Goal: Complete application form: Complete application form

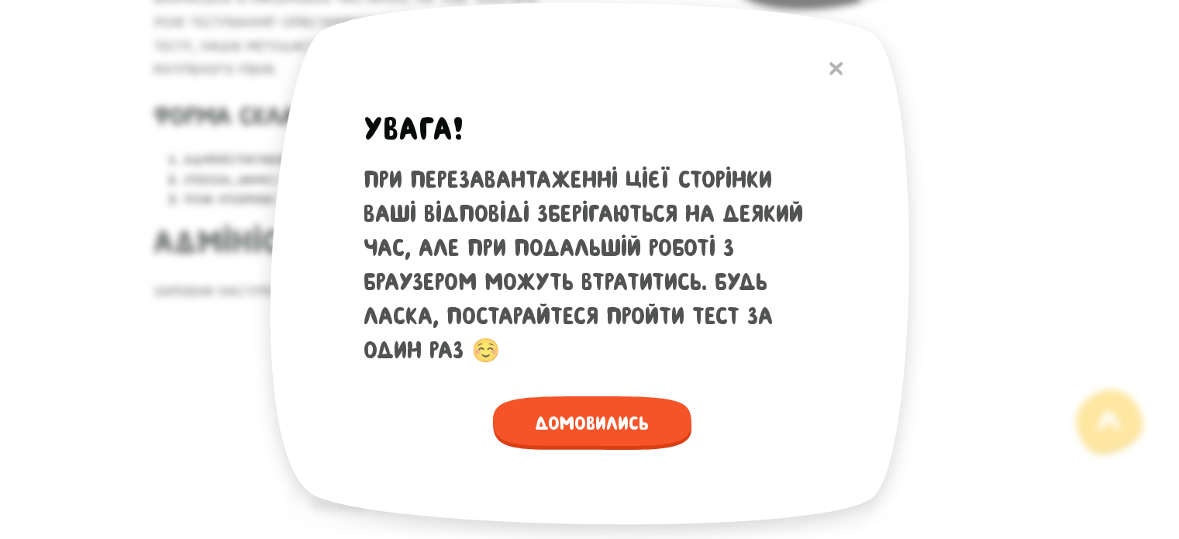
scroll to position [698, 0]
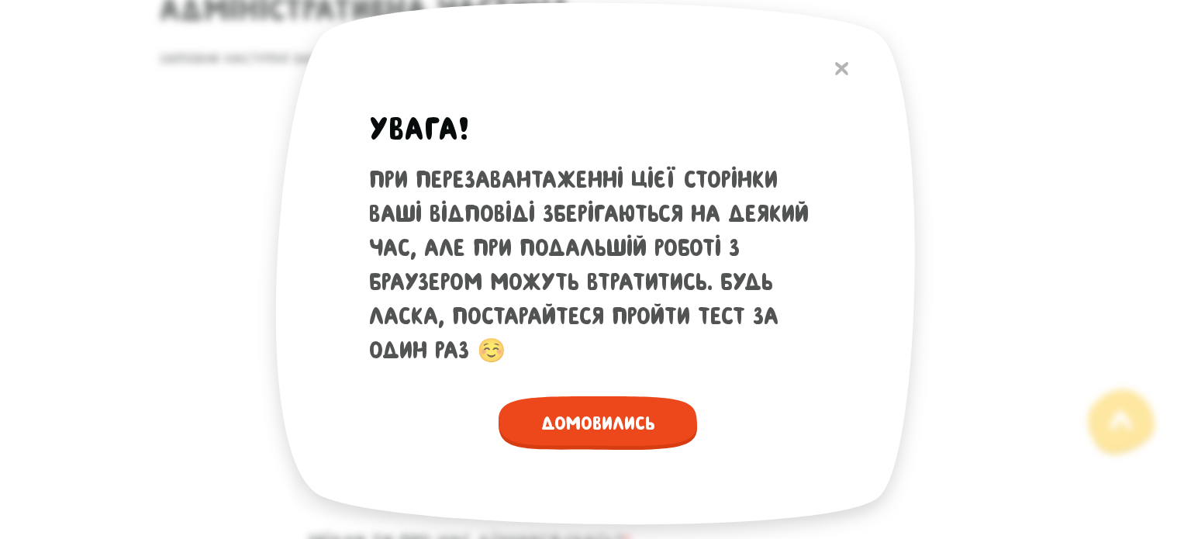
click at [632, 402] on span "Домовились" at bounding box center [597, 422] width 198 height 53
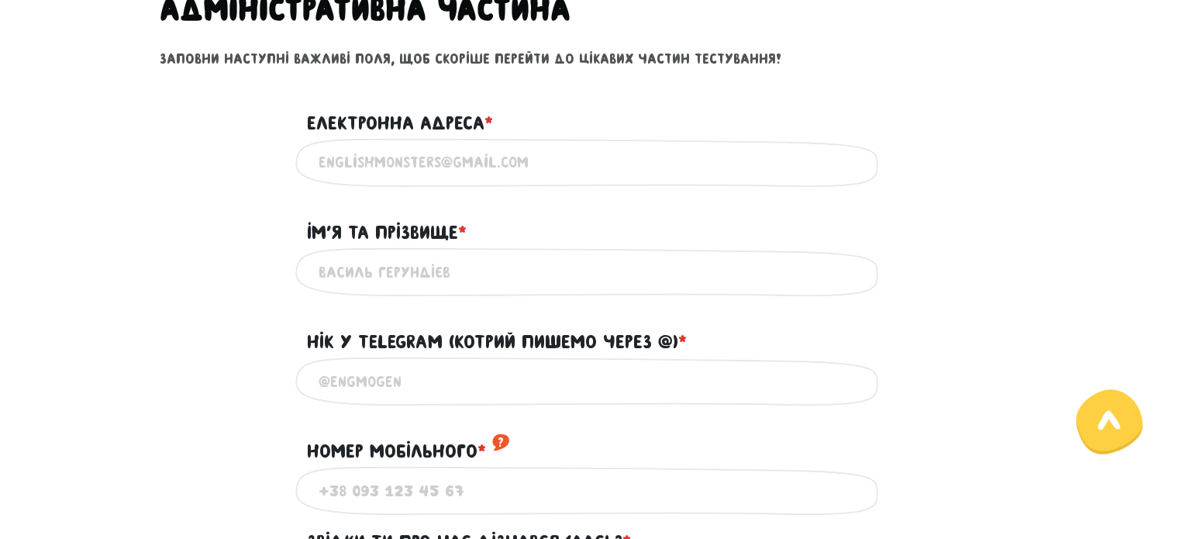
click at [505, 181] on div "Вкажи дійсну електронну адресу" at bounding box center [589, 162] width 589 height 49
click at [532, 167] on input "Електронна адреса * ?" at bounding box center [590, 162] width 543 height 35
type input "[EMAIL_ADDRESS][DOMAIN_NAME]"
click at [611, 266] on input "Iм'я та прізвище * ?" at bounding box center [590, 271] width 543 height 35
type input "[PERSON_NAME]"
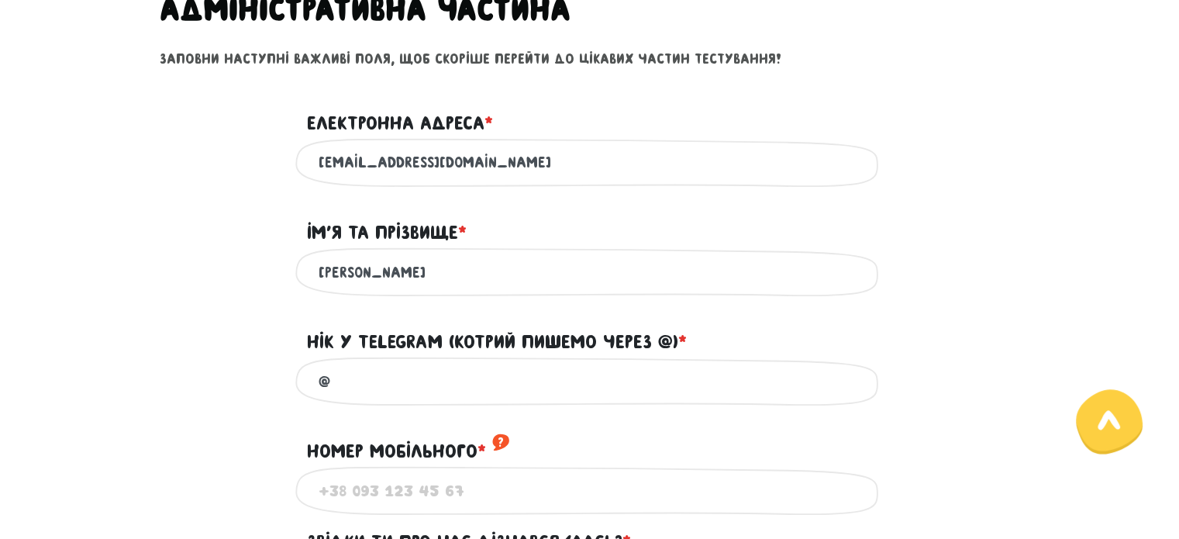
click at [565, 374] on input "@" at bounding box center [590, 381] width 543 height 35
paste input "dianosaurrrr"
type input "@dianosaurrrr"
click at [462, 486] on input "Номер мобільного * ?" at bounding box center [590, 490] width 543 height 35
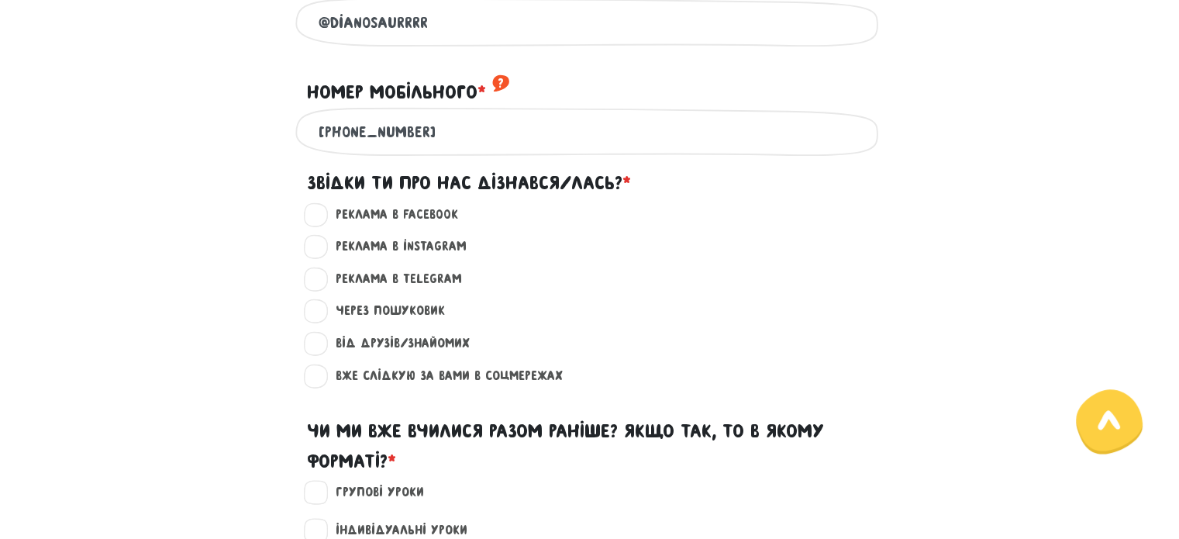
scroll to position [1163, 0]
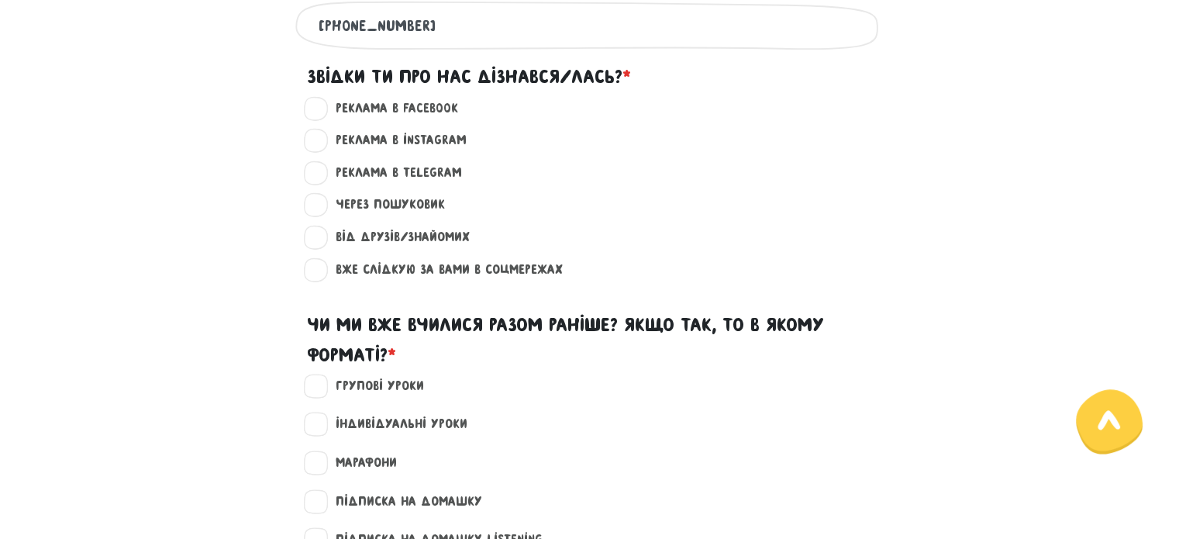
type input "[PHONE_NUMBER]"
click at [326, 238] on label "Від друзів/знайомих ?" at bounding box center [395, 237] width 147 height 20
click at [323, 238] on input "Від друзів/знайомих ?" at bounding box center [317, 235] width 12 height 16
radio input "true"
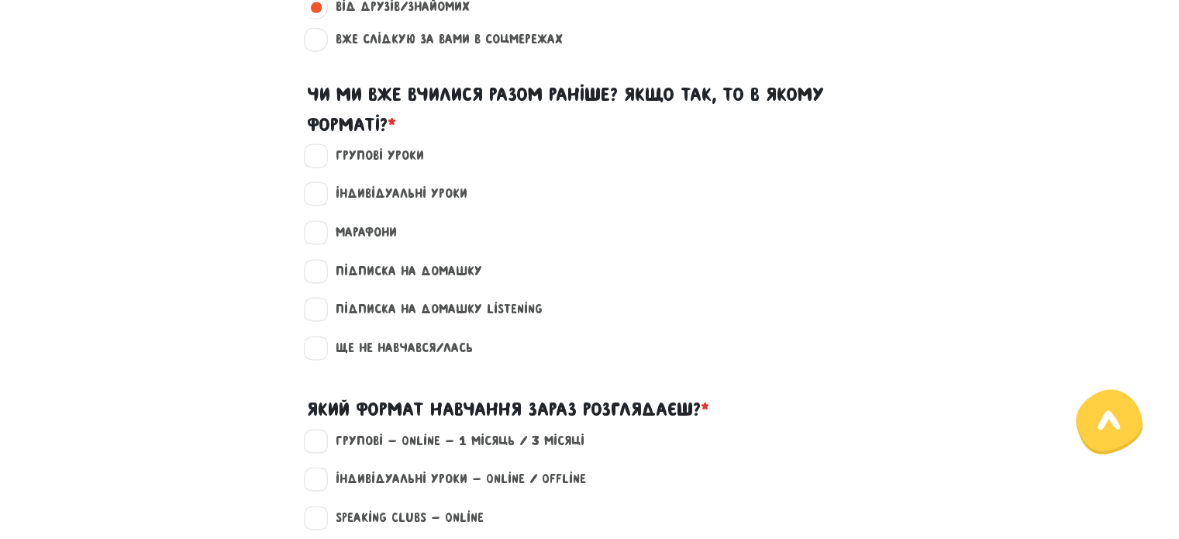
scroll to position [1395, 0]
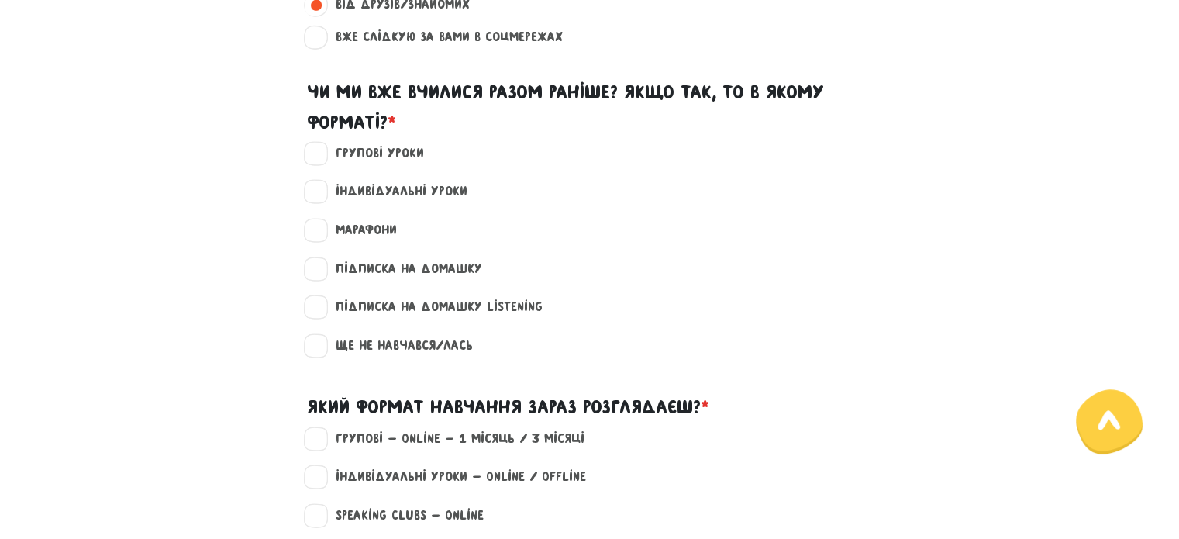
click at [322, 346] on label "Ще не навчався/лась" at bounding box center [397, 346] width 150 height 20
click at [319, 346] on input "Ще не навчався/лась" at bounding box center [317, 344] width 12 height 16
checkbox input "true"
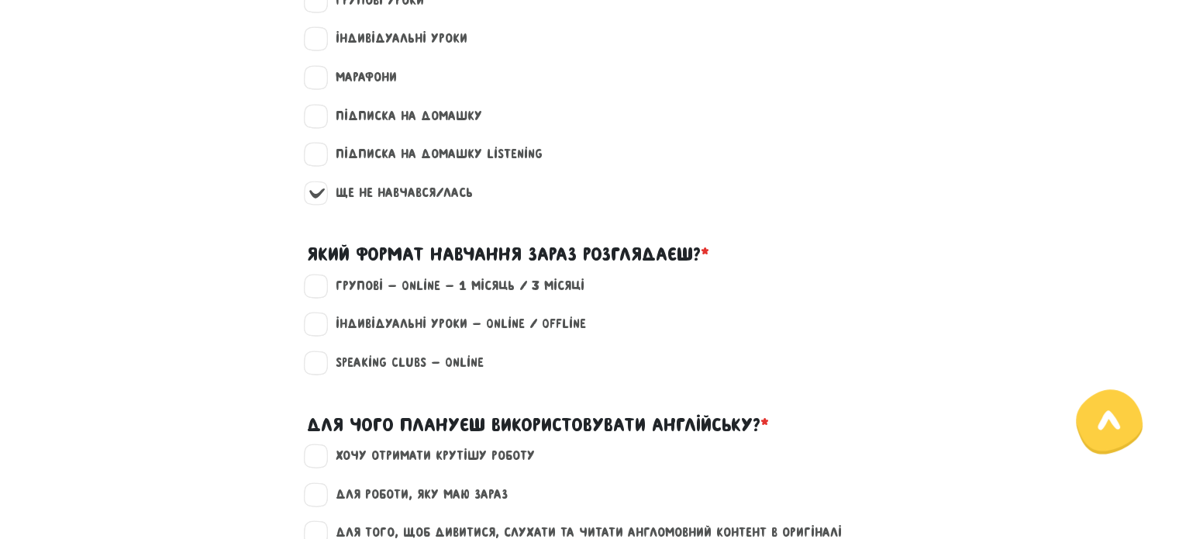
scroll to position [1550, 0]
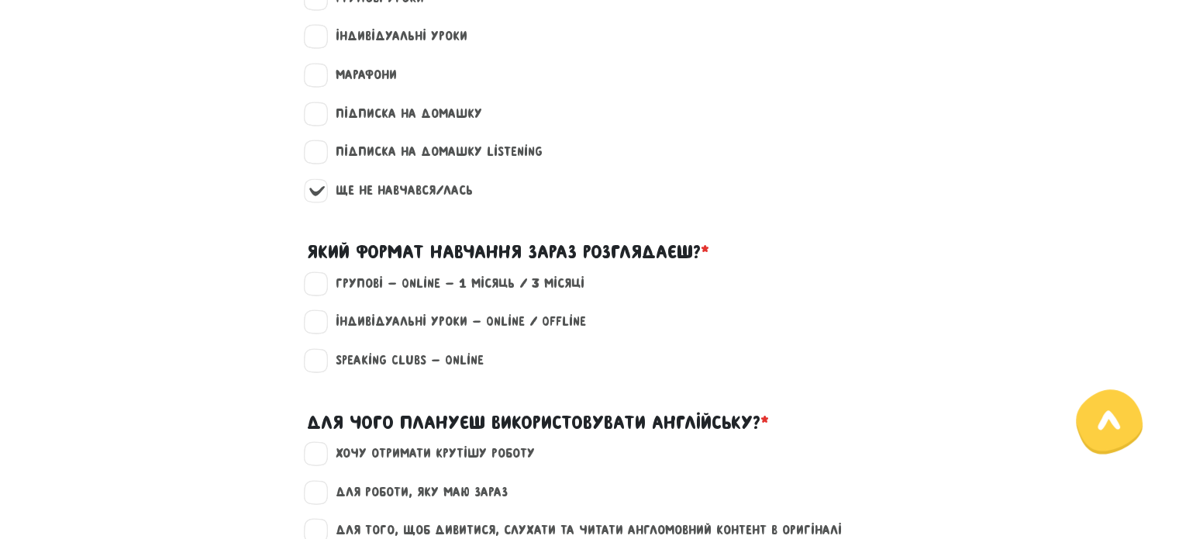
click at [328, 274] on label "Групові - Online - 1 місяць / 3 місяці" at bounding box center [453, 284] width 262 height 20
click at [323, 274] on input "Групові - Online - 1 місяць / 3 місяці" at bounding box center [317, 282] width 12 height 16
checkbox input "true"
click at [322, 322] on label "Індивідуальні уроки - Online / Offline" at bounding box center [454, 322] width 264 height 20
click at [316, 322] on input "Індивідуальні уроки - Online / Offline" at bounding box center [317, 320] width 12 height 16
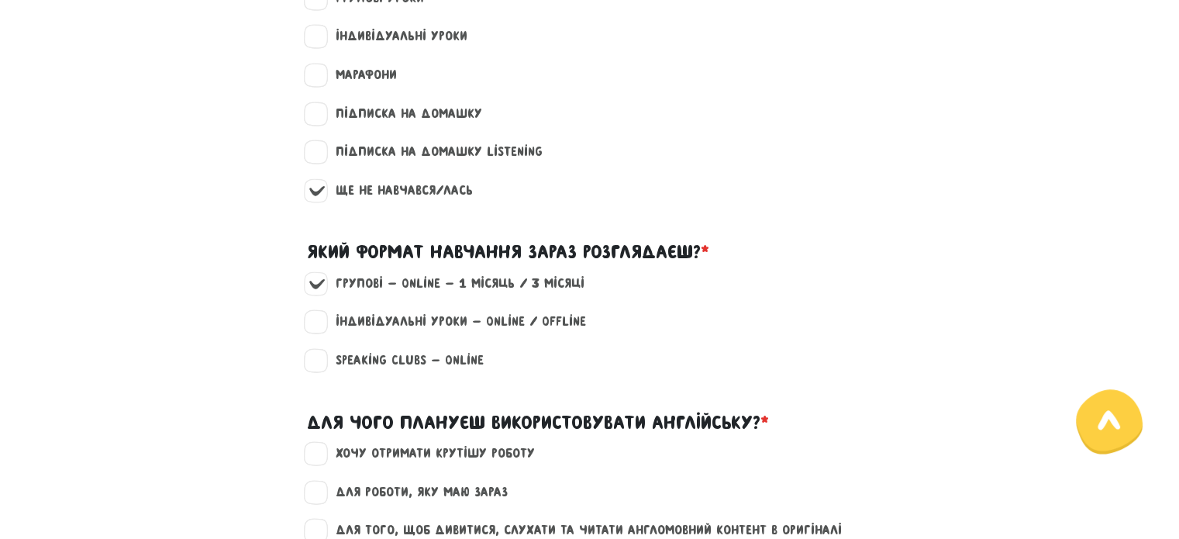
checkbox input "true"
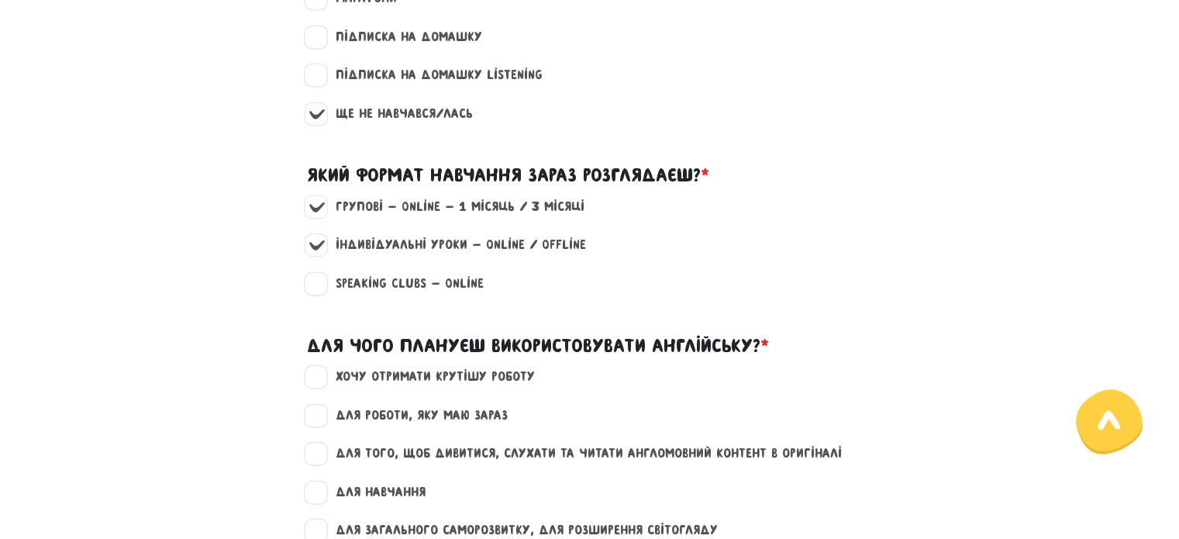
scroll to position [1628, 0]
click at [323, 281] on label "Speaking clubs - Online" at bounding box center [402, 283] width 161 height 20
click at [323, 281] on input "Speaking clubs - Online" at bounding box center [317, 281] width 12 height 16
checkbox input "true"
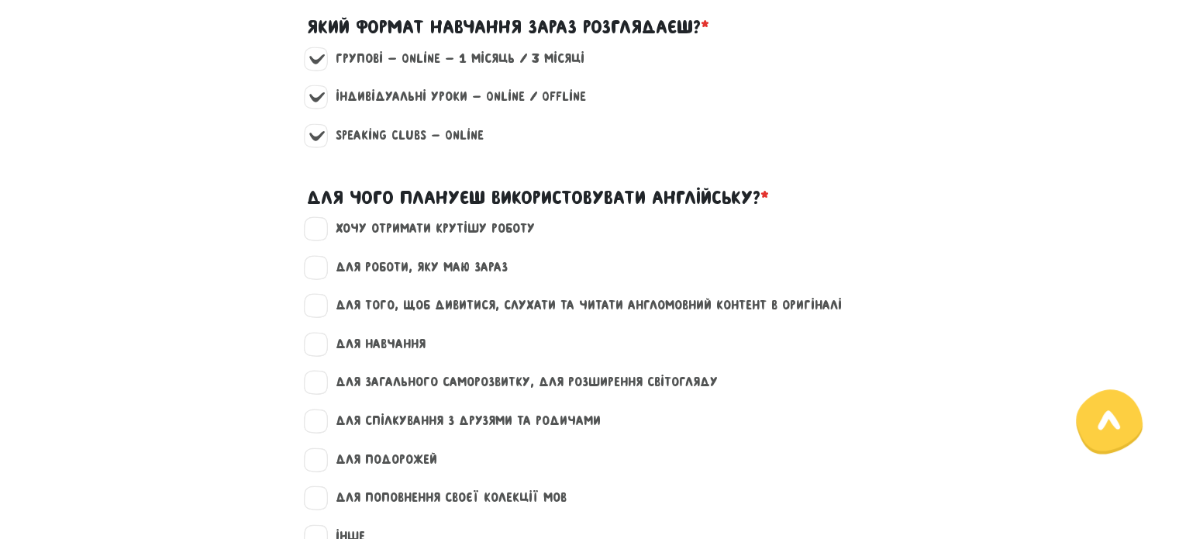
scroll to position [1783, 0]
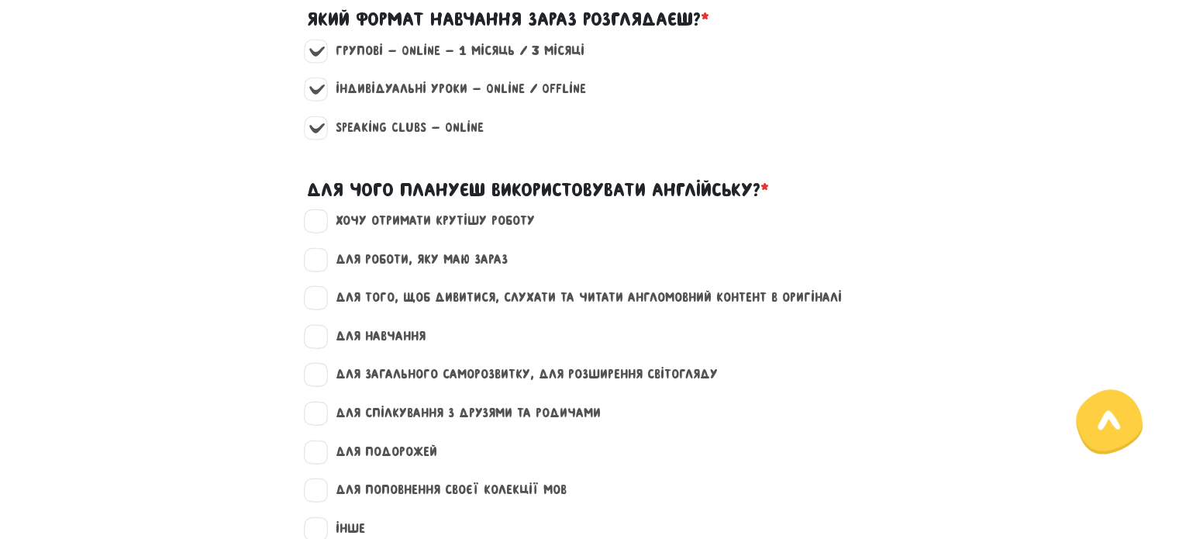
click at [315, 207] on div "Для чого плануєш використовувати англійську? *" at bounding box center [590, 184] width 566 height 54
click at [322, 260] on label "для роботи, яку маю зараз" at bounding box center [414, 260] width 185 height 20
click at [322, 260] on input "для роботи, яку маю зараз" at bounding box center [317, 258] width 12 height 16
checkbox input "true"
click at [322, 219] on label "хочу отримати крутішу роботу" at bounding box center [428, 221] width 212 height 20
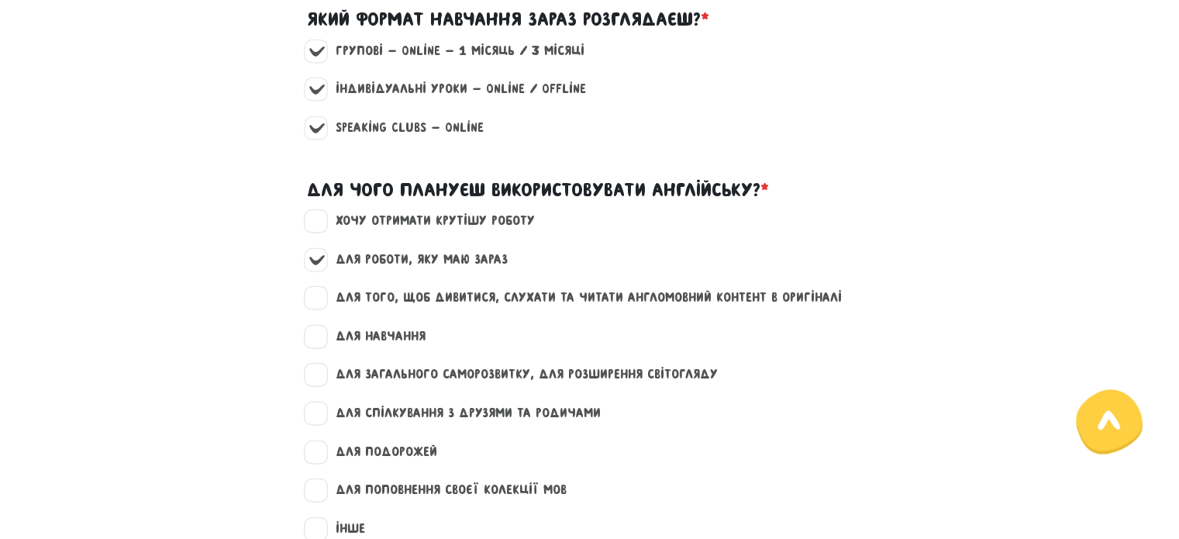
click at [319, 219] on input "хочу отримати крутішу роботу" at bounding box center [317, 219] width 12 height 16
checkbox input "true"
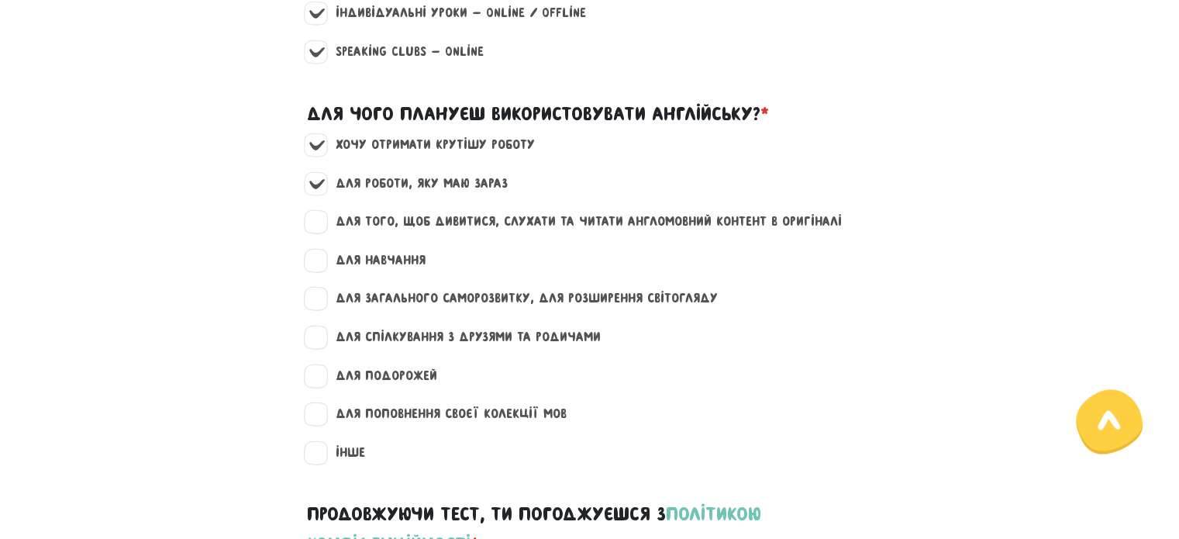
scroll to position [1860, 0]
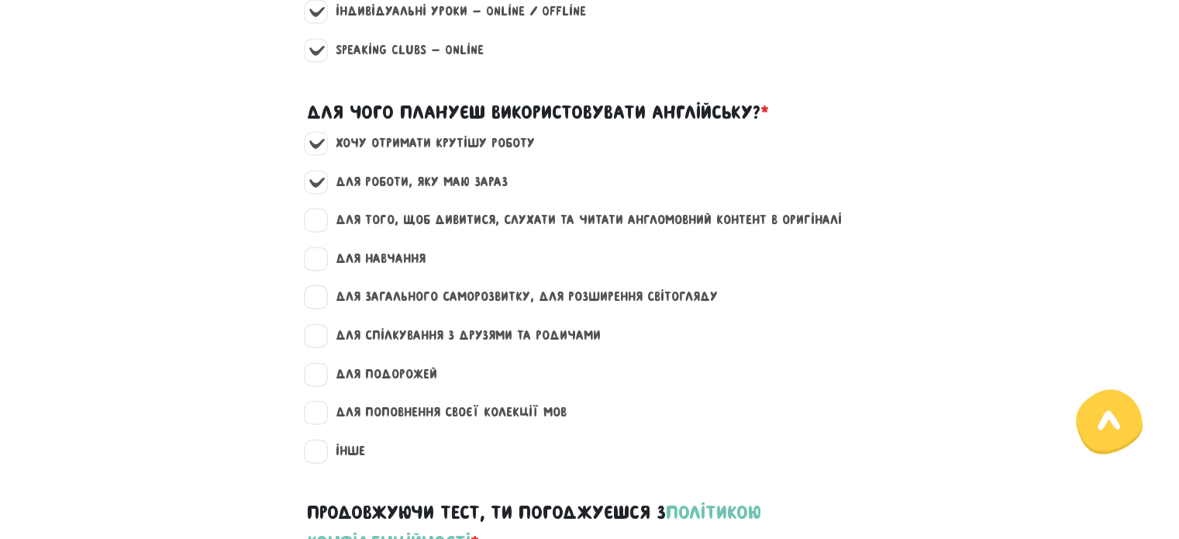
click at [302, 297] on div "для загального саморозвитку, для розширення світогляду" at bounding box center [590, 306] width 884 height 39
click at [322, 292] on label "для загального саморозвитку, для розширення світогляду" at bounding box center [519, 297] width 395 height 20
click at [317, 292] on input "для загального саморозвитку, для розширення світогляду" at bounding box center [317, 295] width 12 height 16
checkbox input "true"
click at [324, 369] on label "для подорожей" at bounding box center [379, 374] width 115 height 20
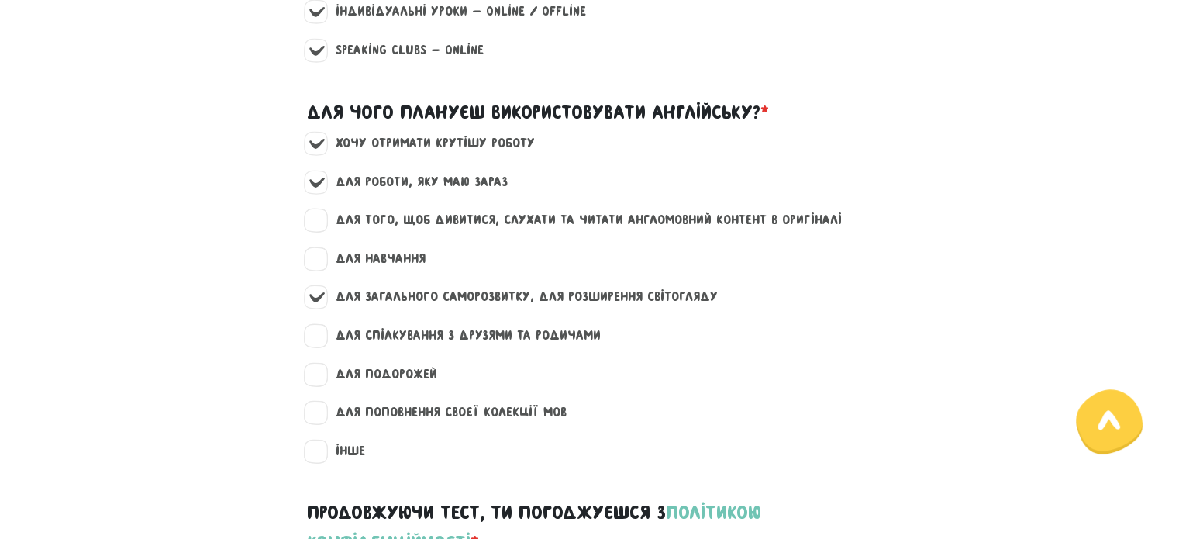
click at [323, 369] on input "для подорожей" at bounding box center [317, 372] width 12 height 16
checkbox input "true"
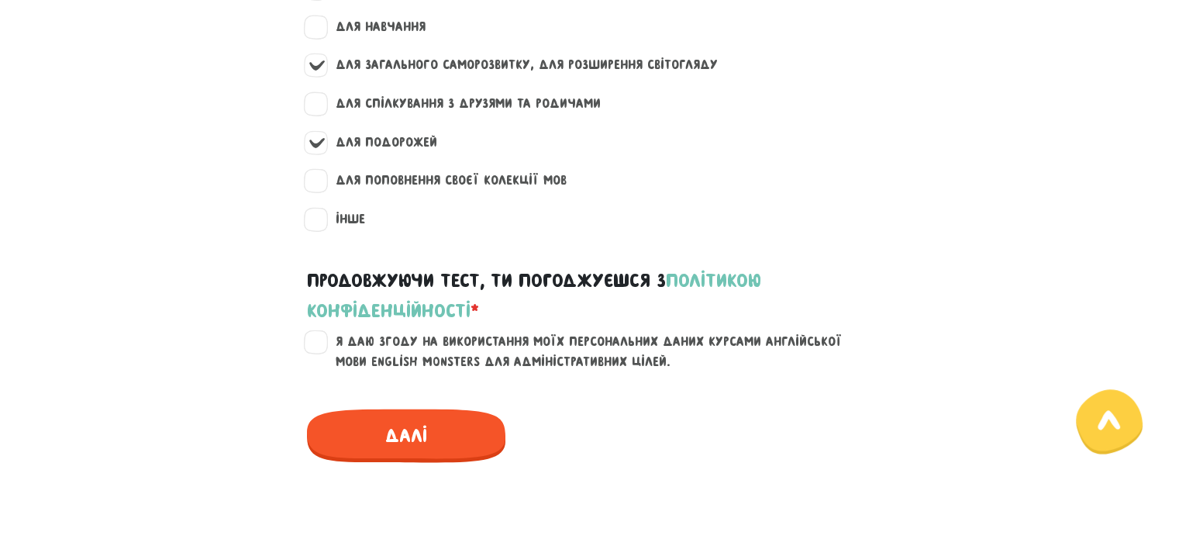
scroll to position [2093, 0]
click at [322, 336] on label "Я даю згоду на використання моїх персональних даних курсами англійської мови En…" at bounding box center [598, 351] width 553 height 40
click at [320, 336] on input "Я даю згоду на використання моїх персональних даних курсами англійської мови En…" at bounding box center [317, 339] width 12 height 16
checkbox input "true"
click at [388, 424] on span "Далі" at bounding box center [406, 434] width 198 height 53
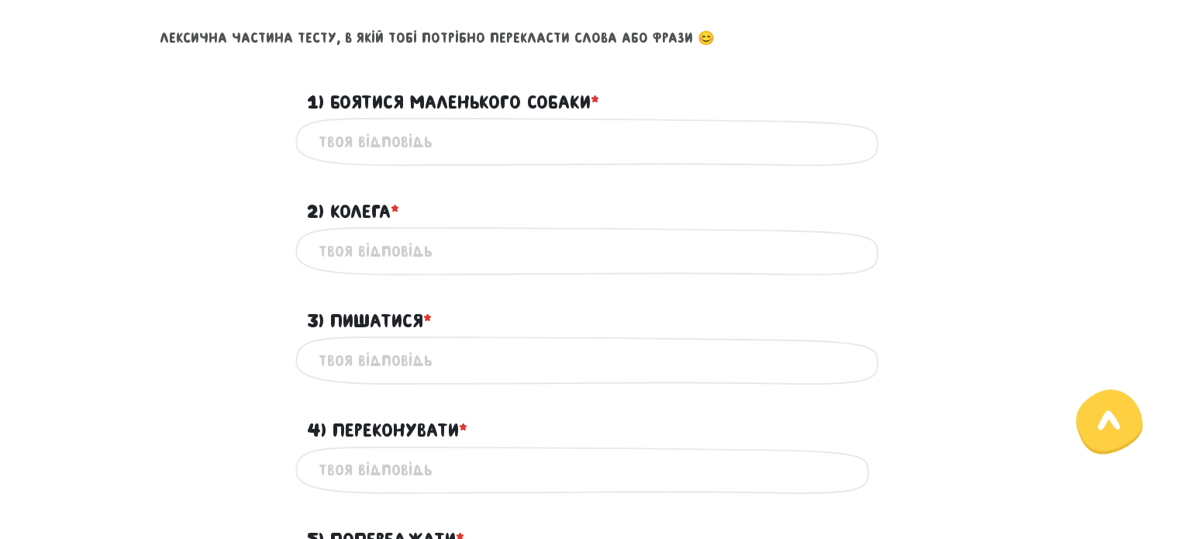
scroll to position [666, 0]
click at [614, 140] on input "1) Боятися маленького собаки * ?" at bounding box center [590, 142] width 543 height 35
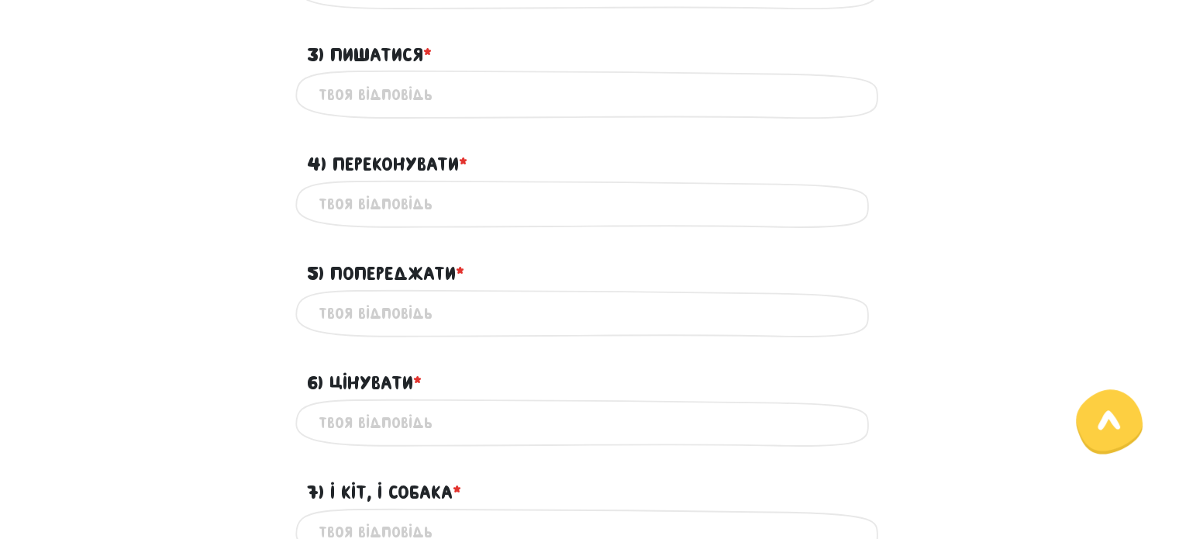
scroll to position [976, 0]
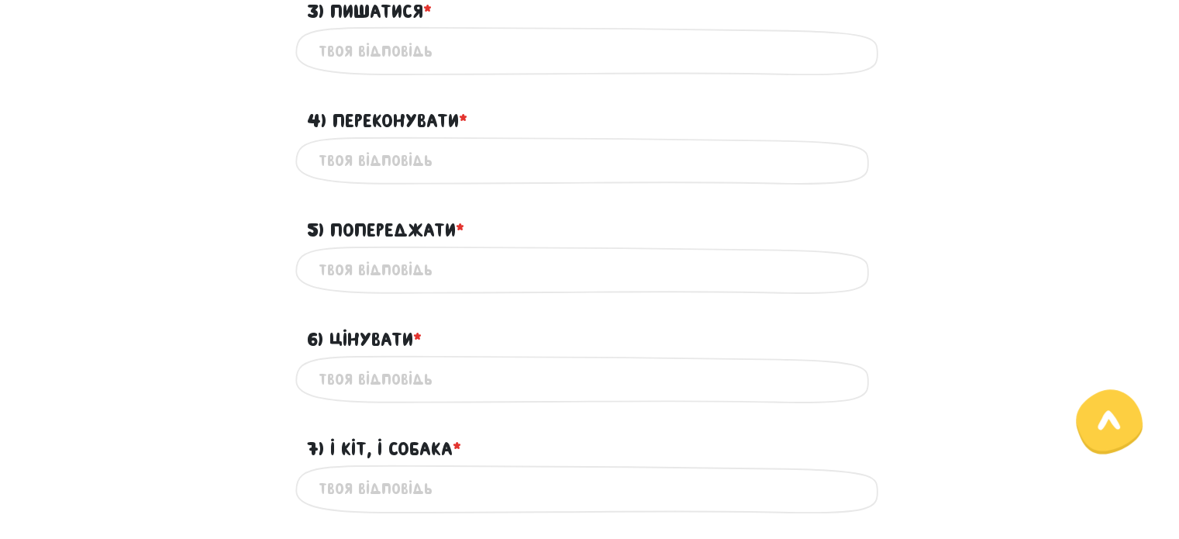
click at [462, 173] on input "4) Переконувати * ?" at bounding box center [590, 160] width 543 height 35
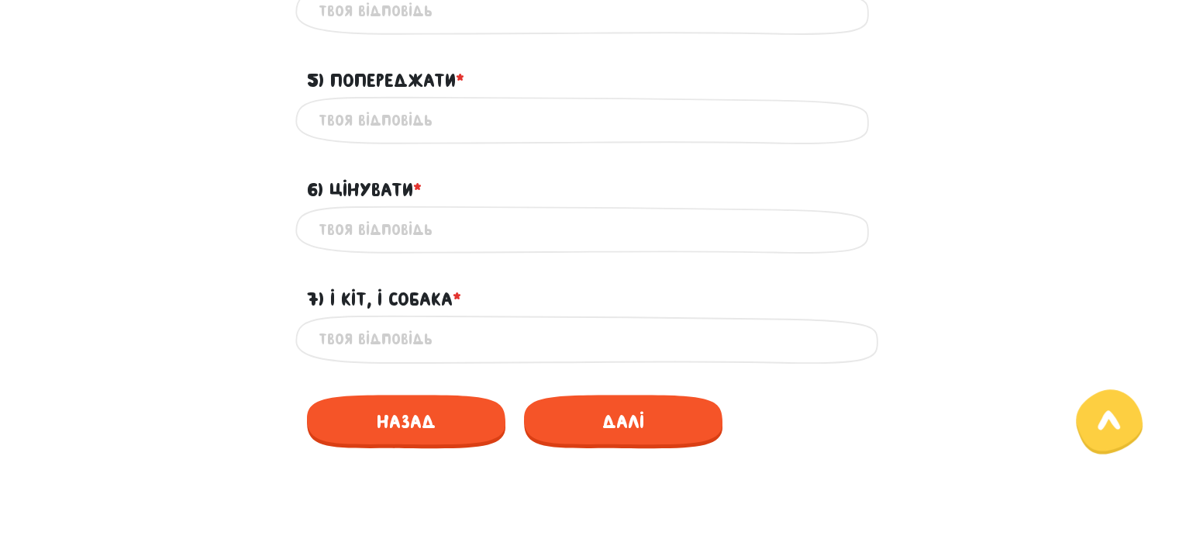
scroll to position [1131, 0]
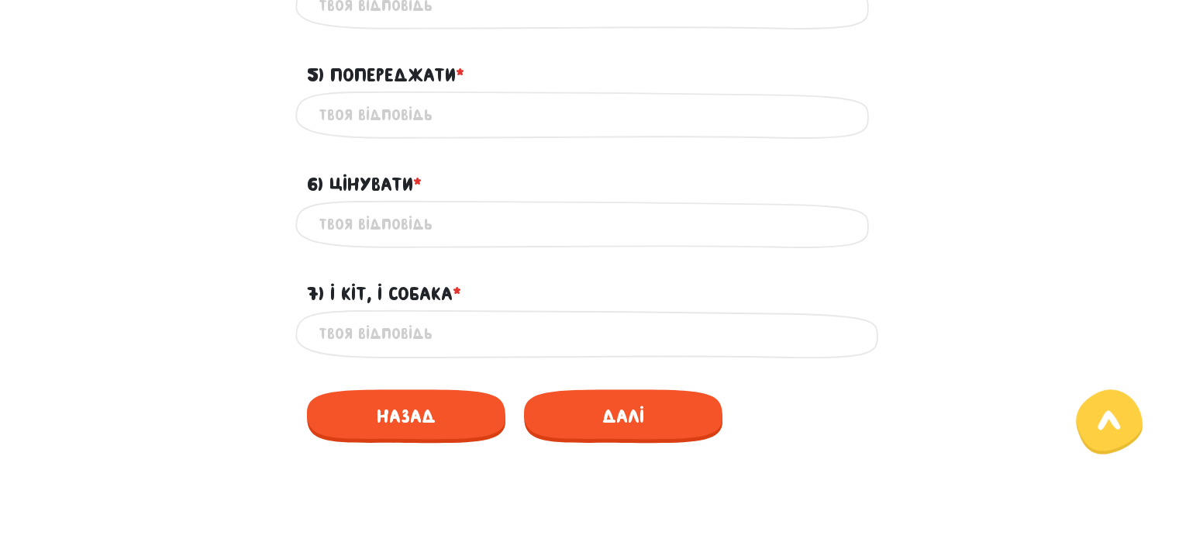
click at [483, 109] on input "5) Попереджати * ?" at bounding box center [590, 115] width 543 height 35
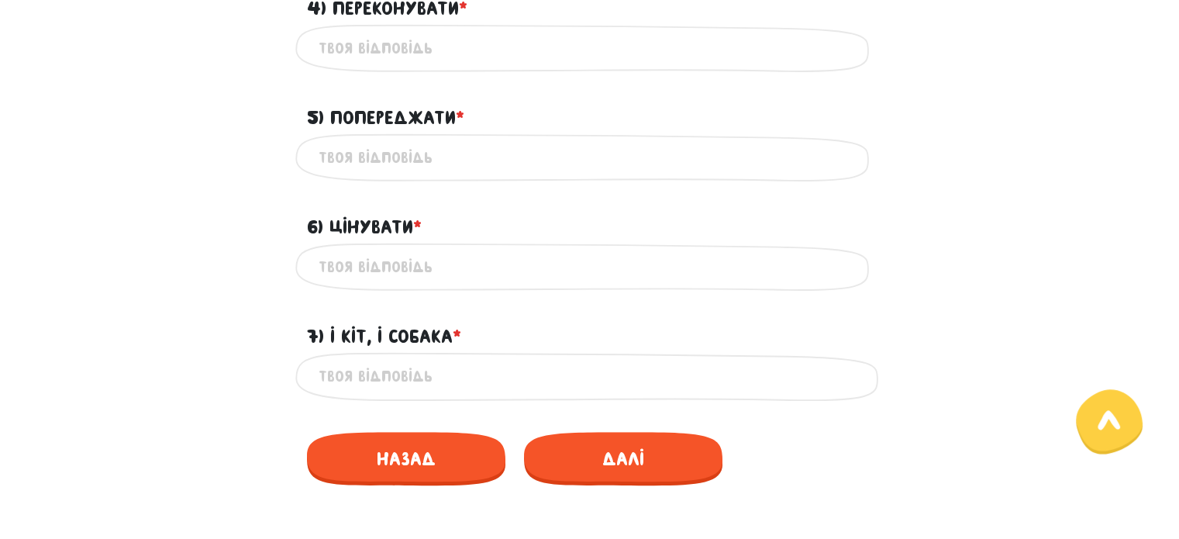
scroll to position [1053, 0]
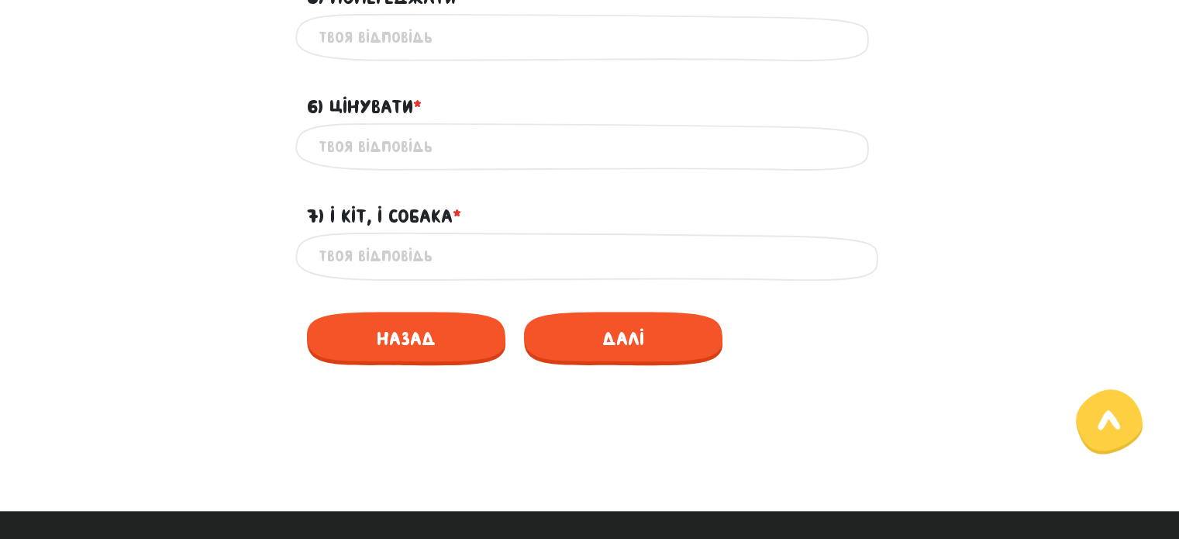
click at [493, 159] on input "6) Цінувати * ?" at bounding box center [590, 146] width 543 height 35
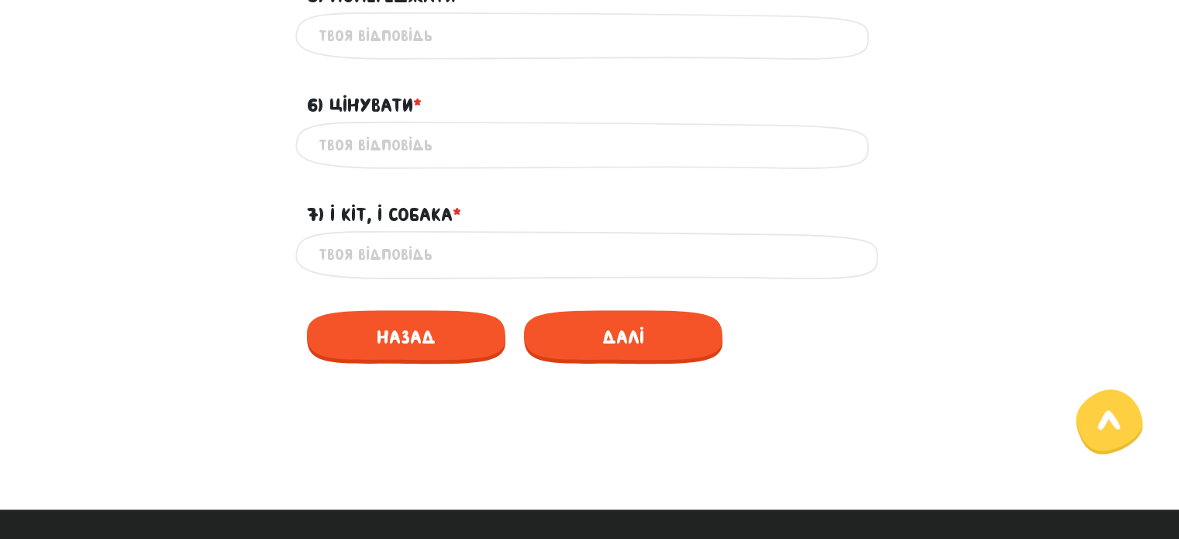
scroll to position [1208, 0]
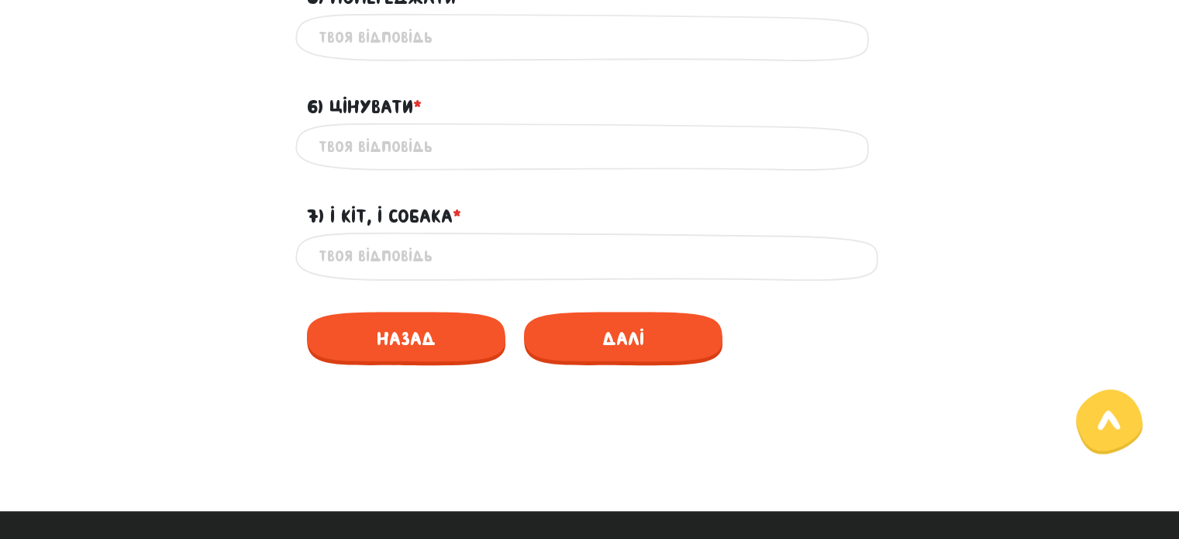
click at [486, 257] on input "7) І кіт, і собака * ?" at bounding box center [590, 256] width 543 height 35
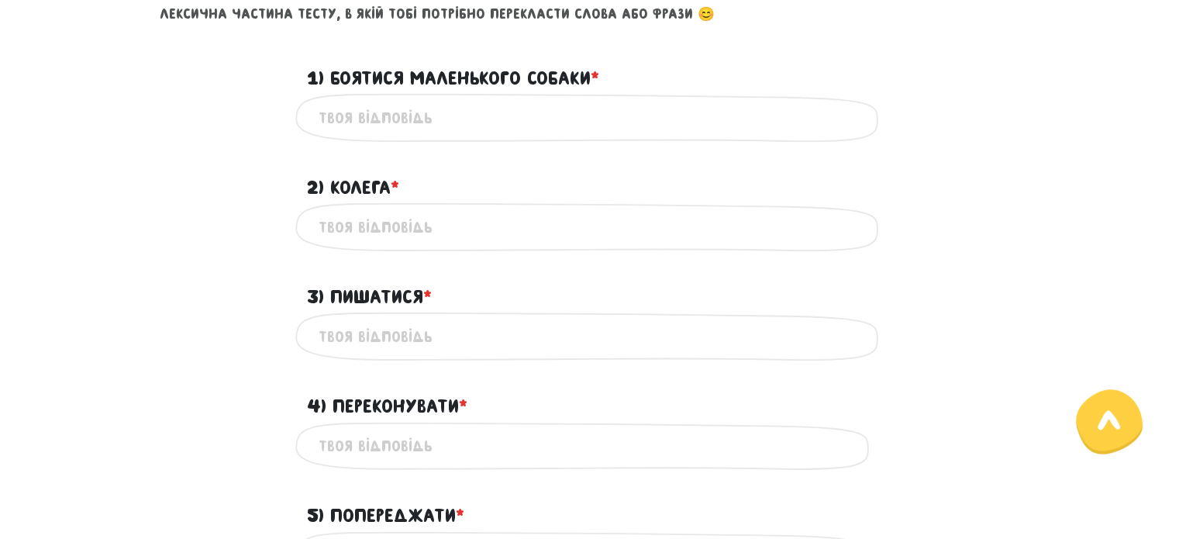
scroll to position [511, 0]
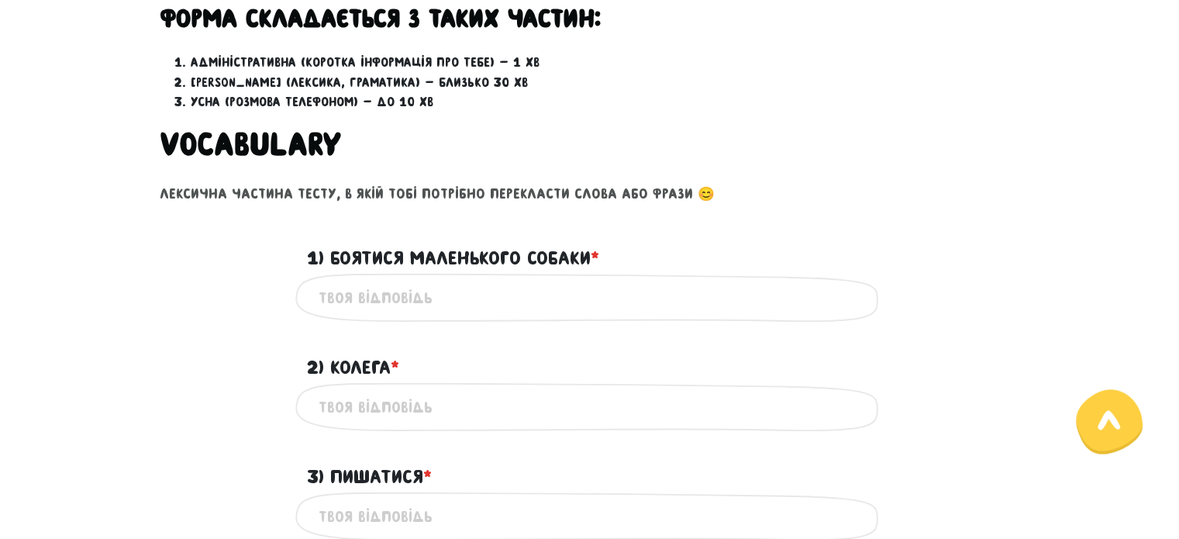
click at [452, 300] on input "1) Боятися маленького собаки * ?" at bounding box center [590, 297] width 543 height 35
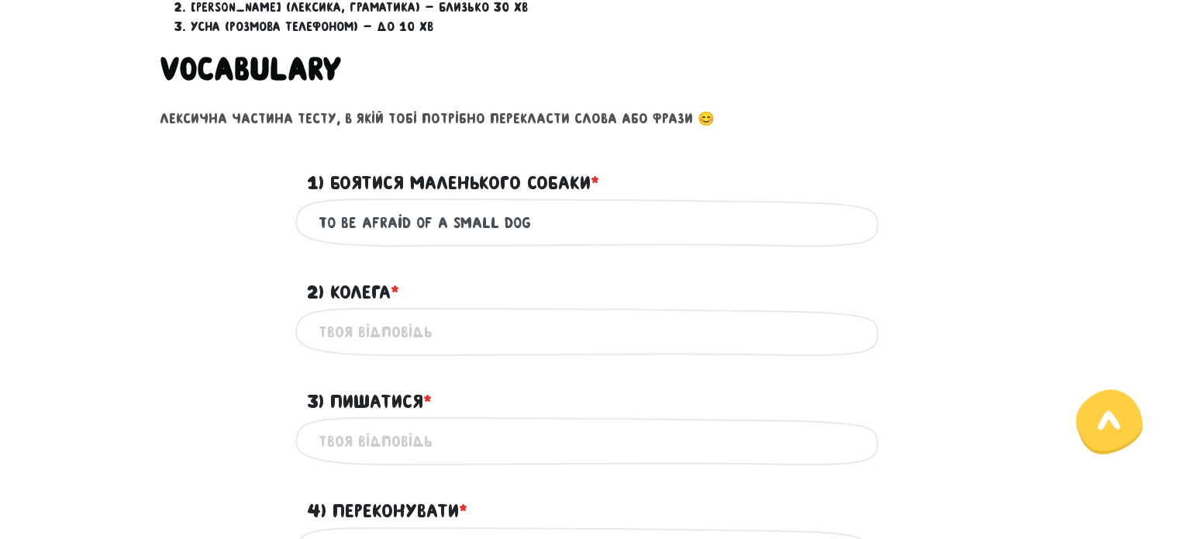
scroll to position [588, 0]
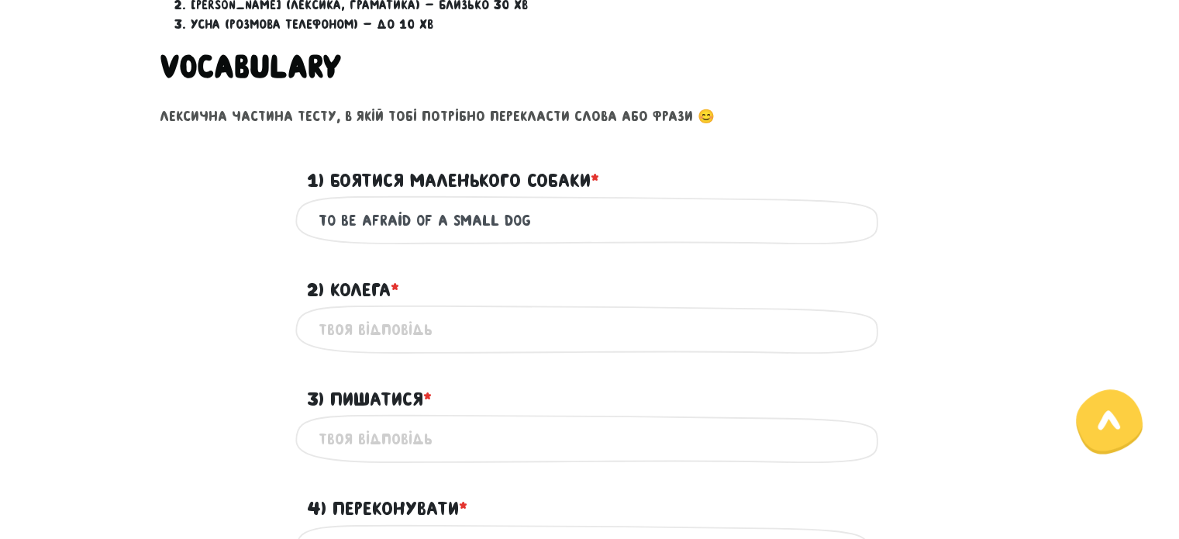
type input "to be afraid of a small dog"
click at [488, 319] on input "2) Колега * ?" at bounding box center [590, 329] width 543 height 35
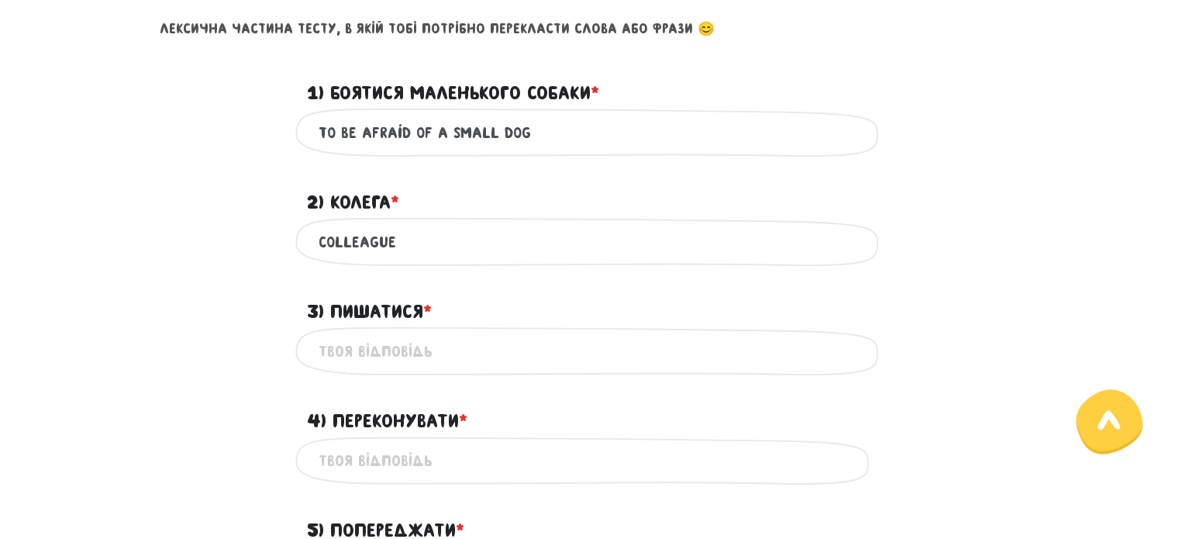
scroll to position [821, 0]
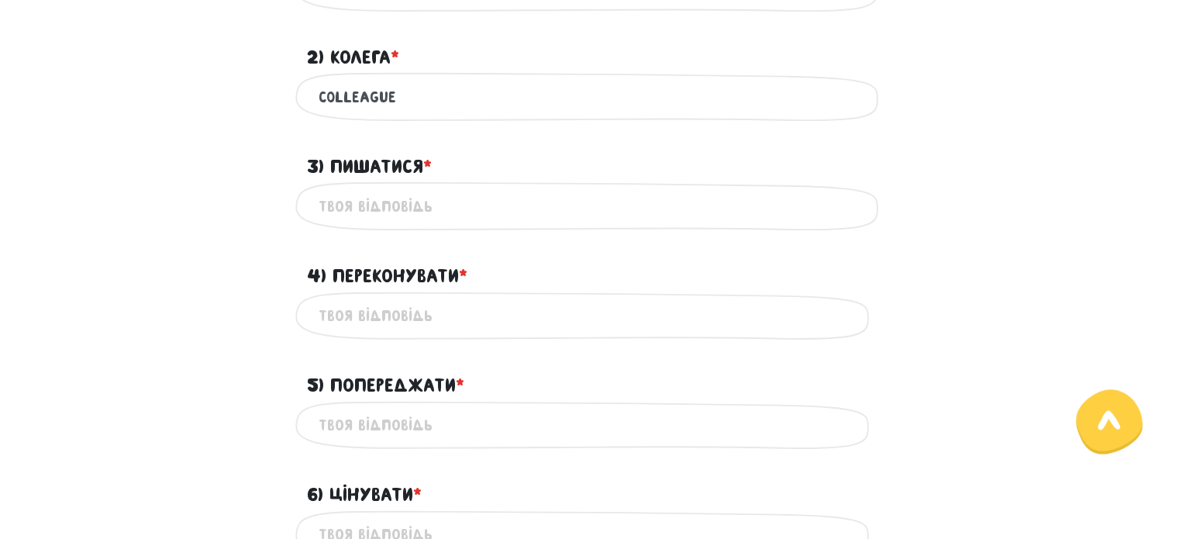
type input "colleague"
click at [422, 219] on input "3) Пишатися * ?" at bounding box center [590, 205] width 543 height 35
type input "to be proud of"
click at [459, 309] on input "4) Переконувати * ?" at bounding box center [590, 315] width 543 height 35
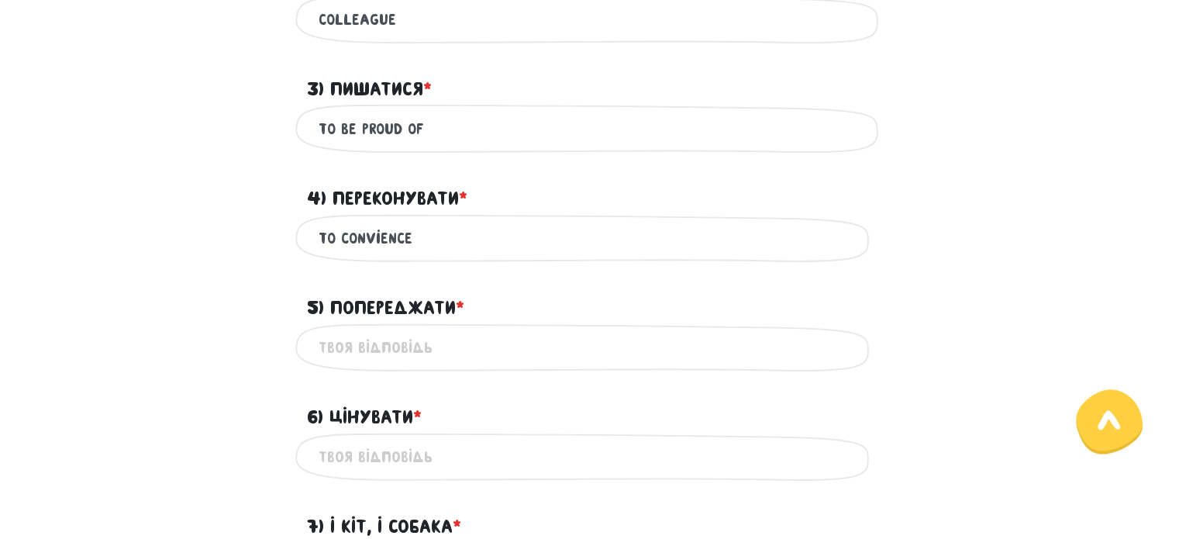
type input "to convience"
click at [428, 350] on input "5) Попереджати * ?" at bounding box center [590, 347] width 543 height 35
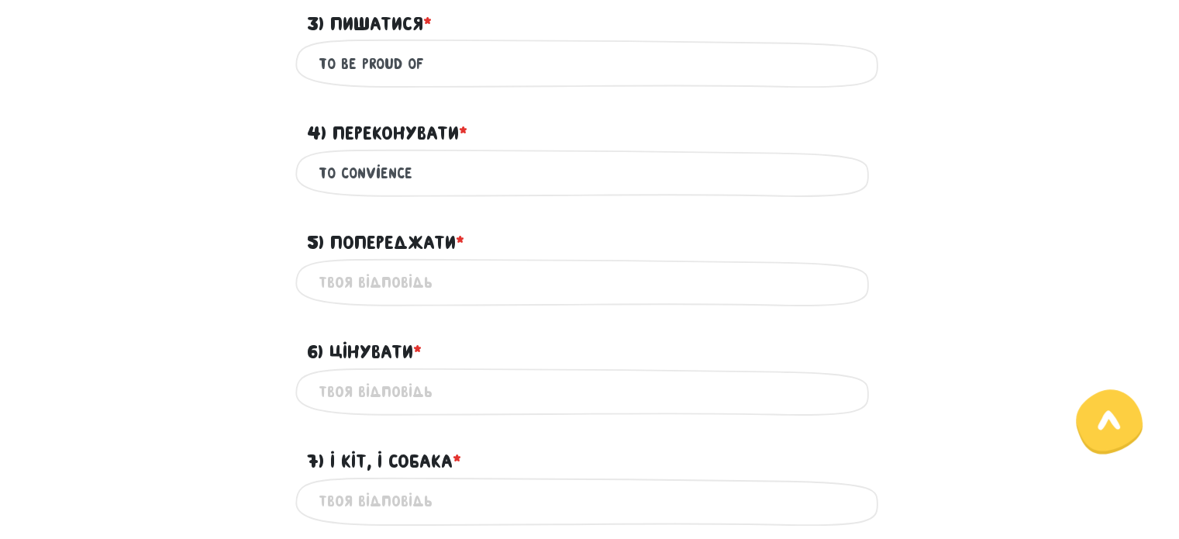
scroll to position [976, 0]
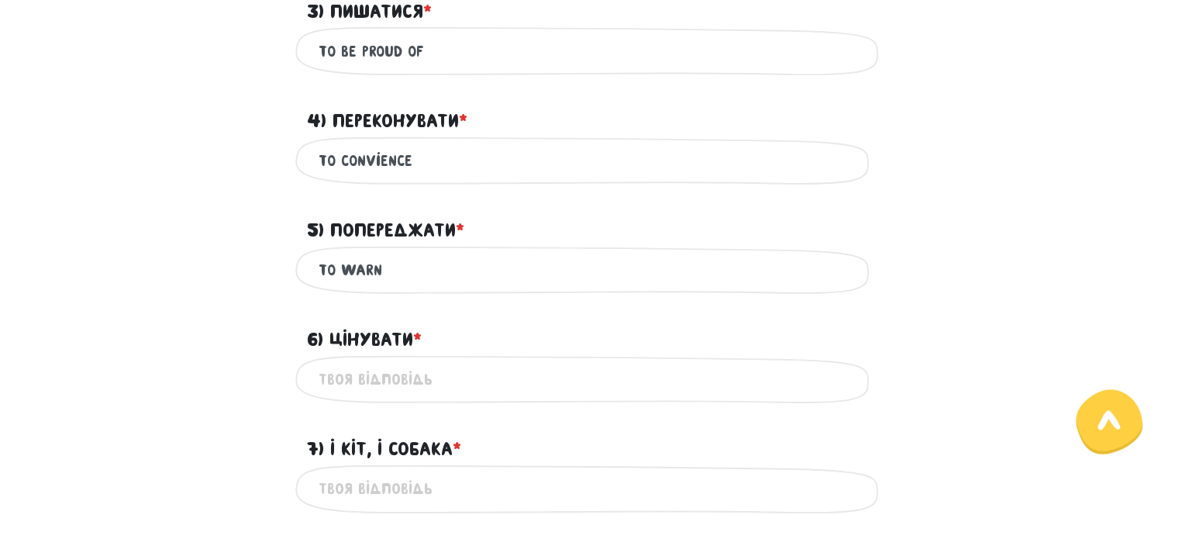
type input "to warn"
click at [439, 374] on input "6) Цінувати * ?" at bounding box center [590, 379] width 543 height 35
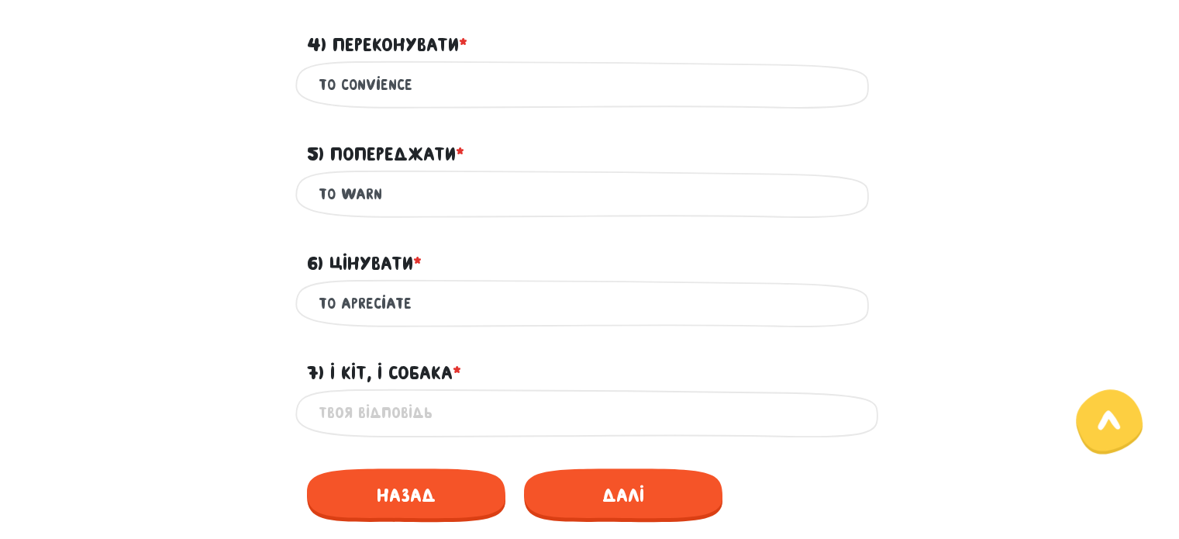
scroll to position [1053, 0]
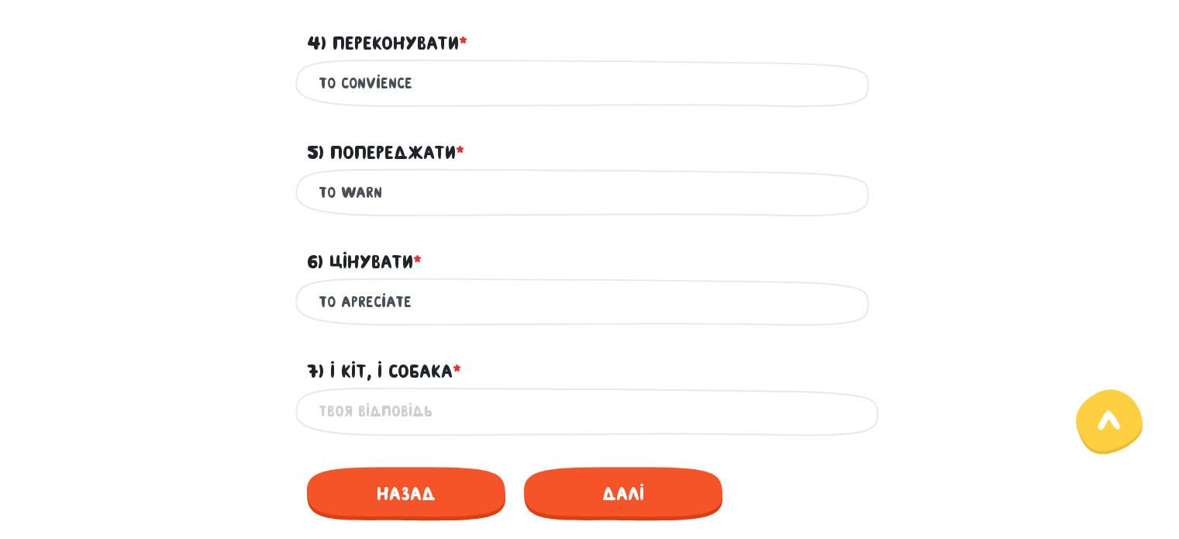
type input "to apreciate"
click at [456, 423] on input "7) І кіт, і собака * ?" at bounding box center [590, 411] width 543 height 35
drag, startPoint x: 433, startPoint y: 300, endPoint x: 267, endPoint y: 302, distance: 166.7
click at [267, 302] on div "to apreciate Це обов'язкове поле" at bounding box center [590, 301] width 884 height 49
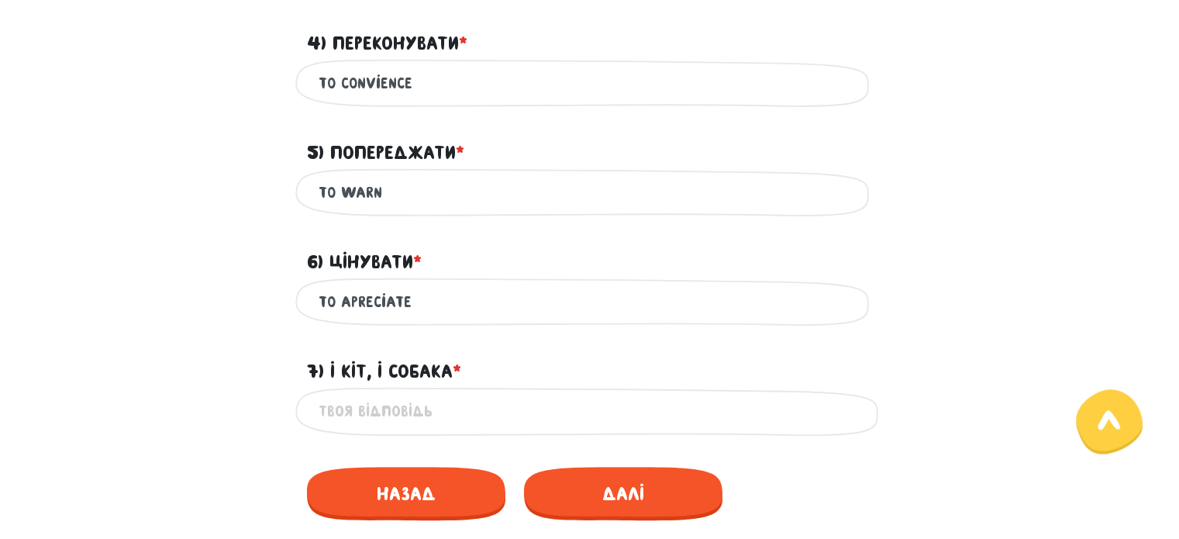
click at [372, 196] on input "to warn" at bounding box center [590, 192] width 543 height 35
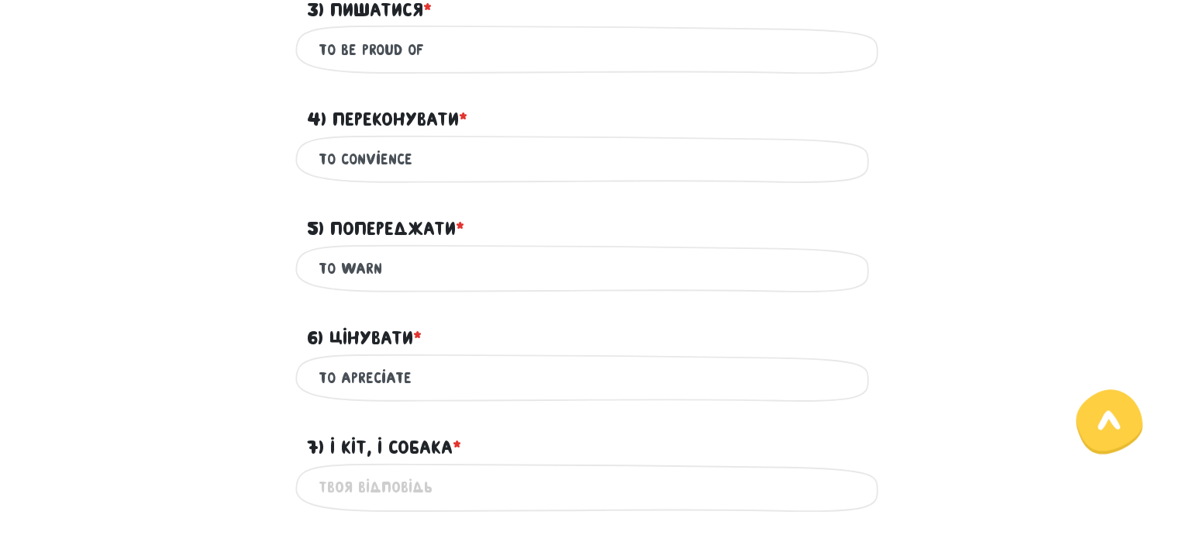
scroll to position [976, 0]
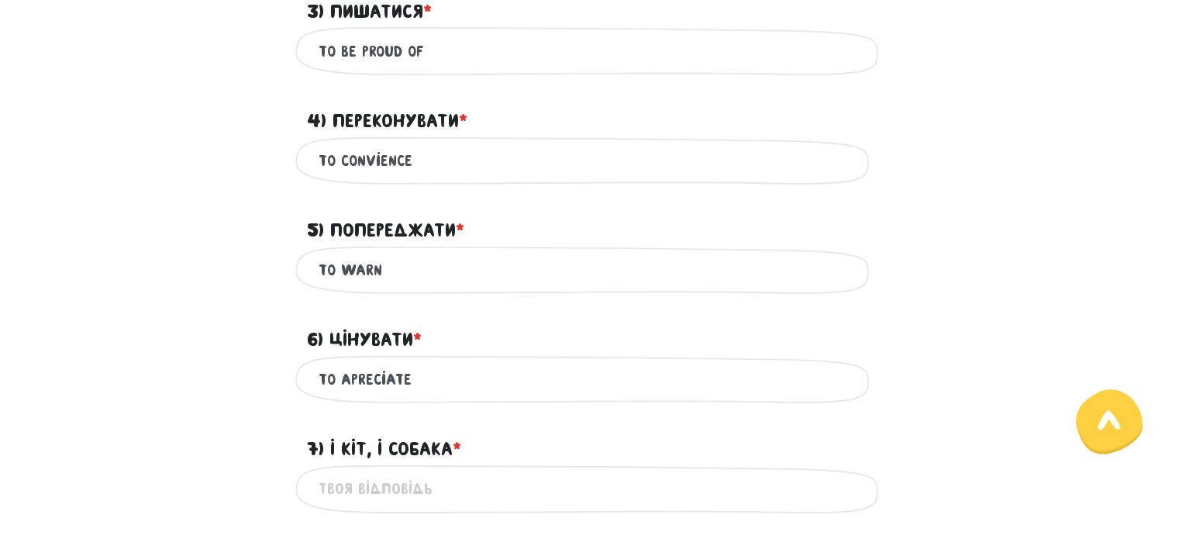
drag, startPoint x: 443, startPoint y: 158, endPoint x: 274, endPoint y: 160, distance: 168.2
click at [274, 160] on div "to convience Це обов'язкове поле" at bounding box center [590, 160] width 884 height 49
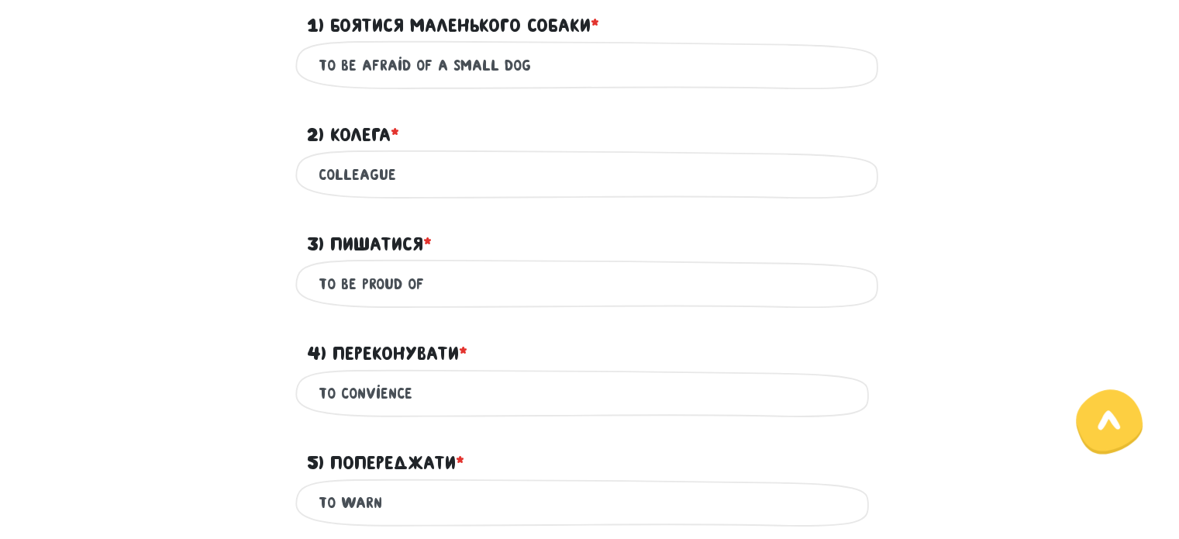
scroll to position [666, 0]
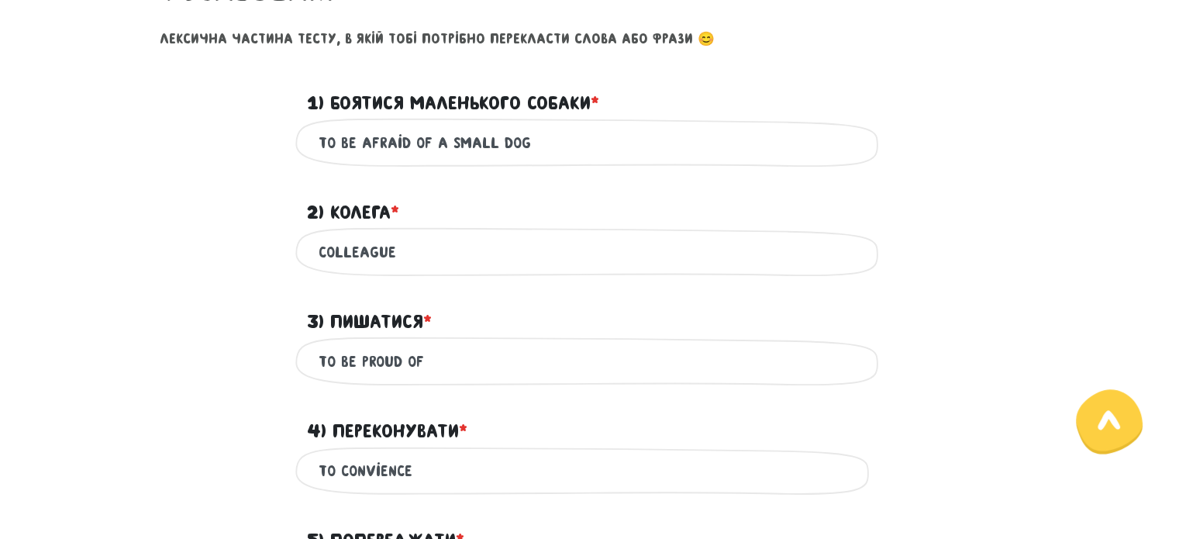
drag, startPoint x: 412, startPoint y: 250, endPoint x: 240, endPoint y: 264, distance: 171.8
click at [239, 264] on div "colleague Це обов'язкове поле" at bounding box center [590, 251] width 884 height 49
drag, startPoint x: 552, startPoint y: 137, endPoint x: 217, endPoint y: 132, distance: 334.9
click at [217, 132] on div "to be afraid of a small dog Це обов'язкове поле" at bounding box center [590, 142] width 884 height 49
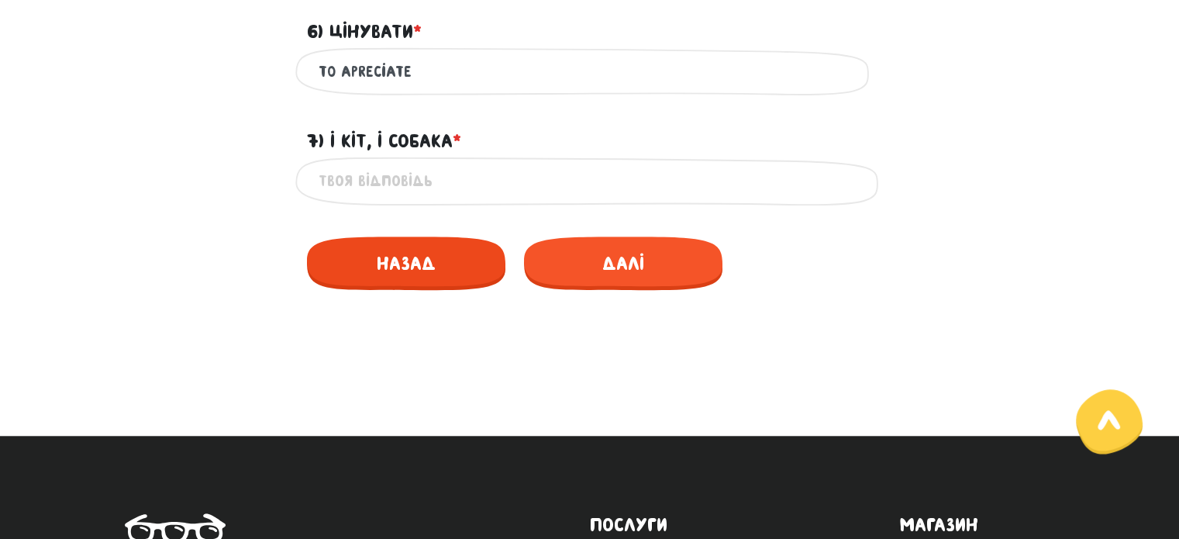
scroll to position [1286, 0]
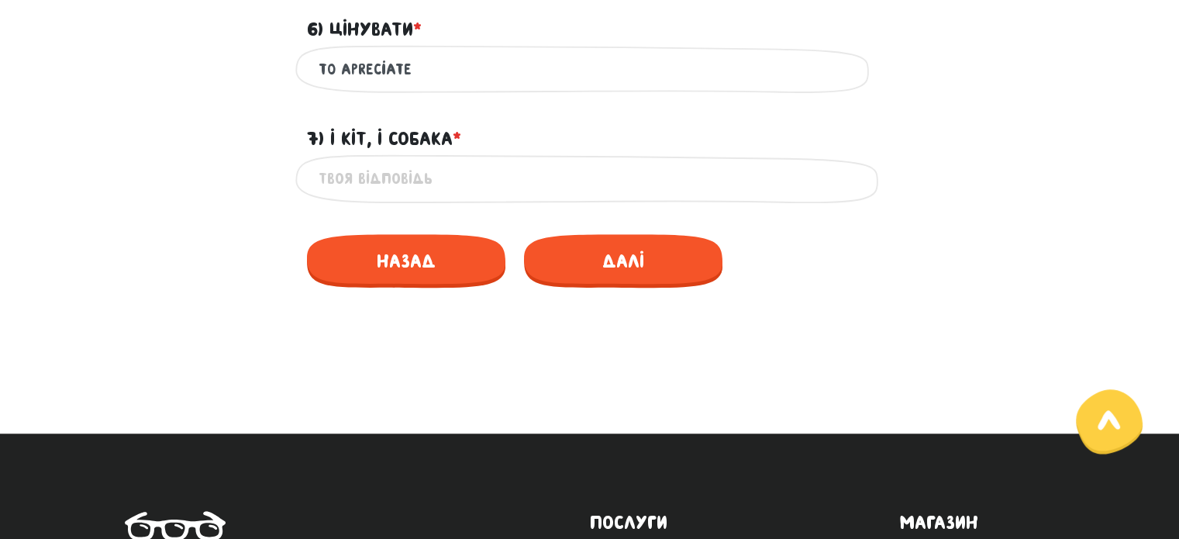
click at [400, 197] on div "Це обов'язкове поле" at bounding box center [589, 178] width 589 height 49
click at [402, 180] on input "7) І кіт, і собака * ?" at bounding box center [590, 178] width 543 height 35
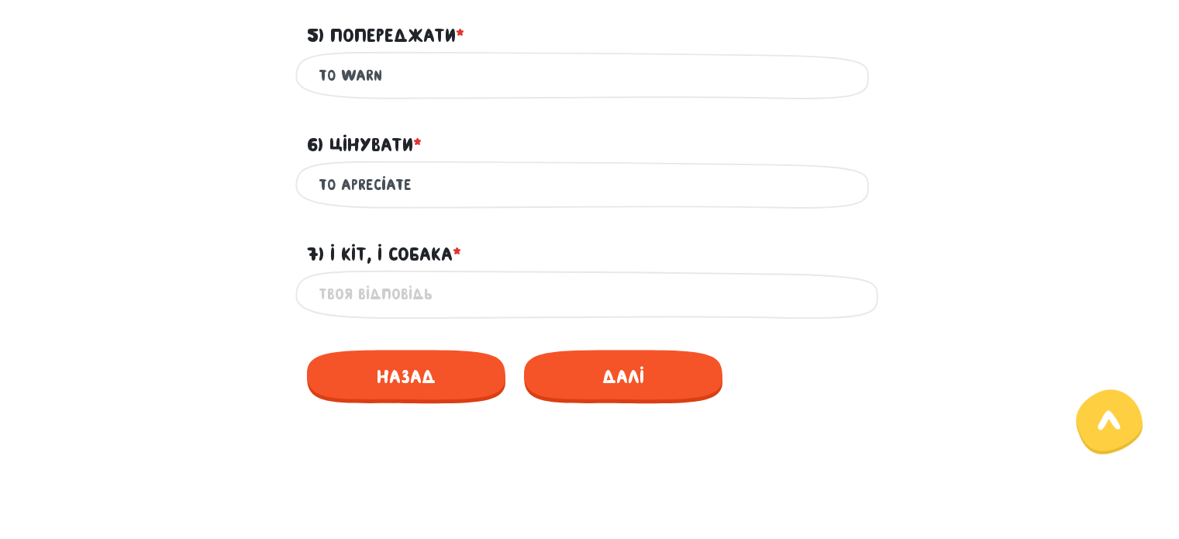
scroll to position [1131, 0]
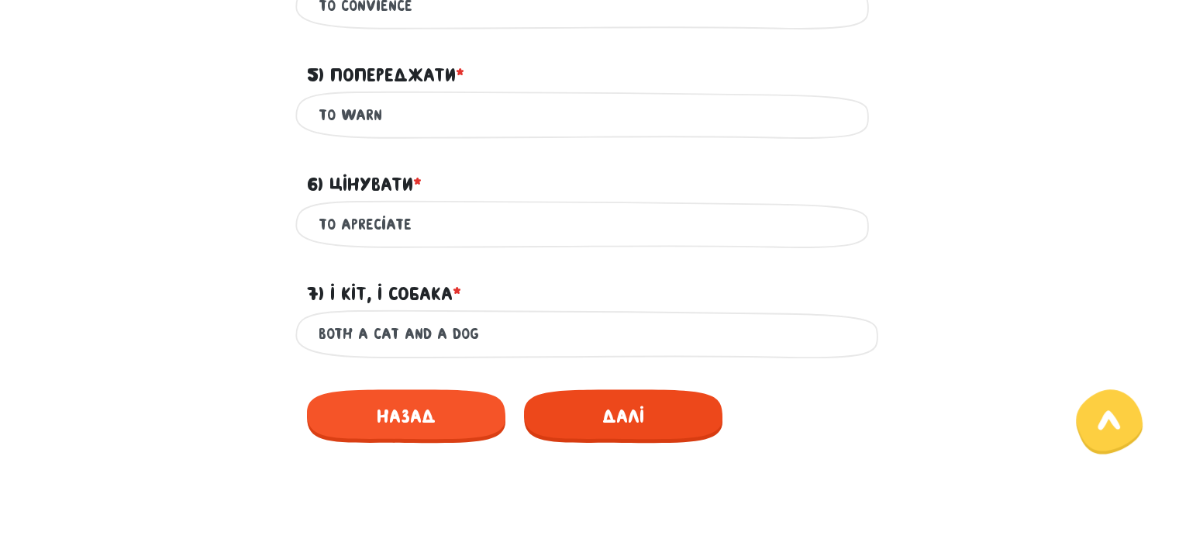
type input "both a cat and a dog"
click at [627, 418] on span "Далі" at bounding box center [623, 415] width 198 height 53
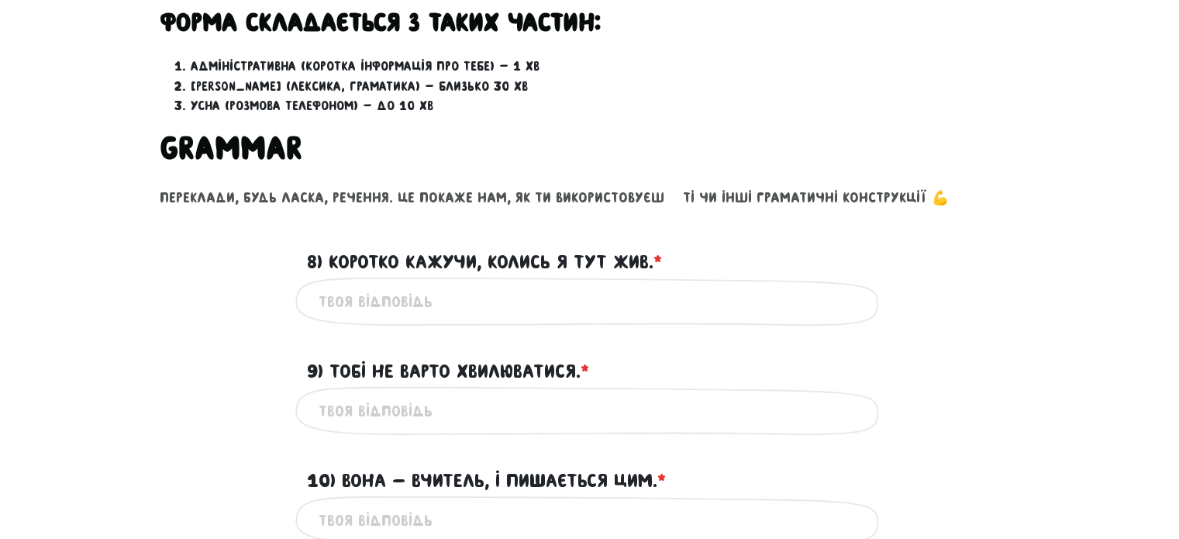
scroll to position [511, 0]
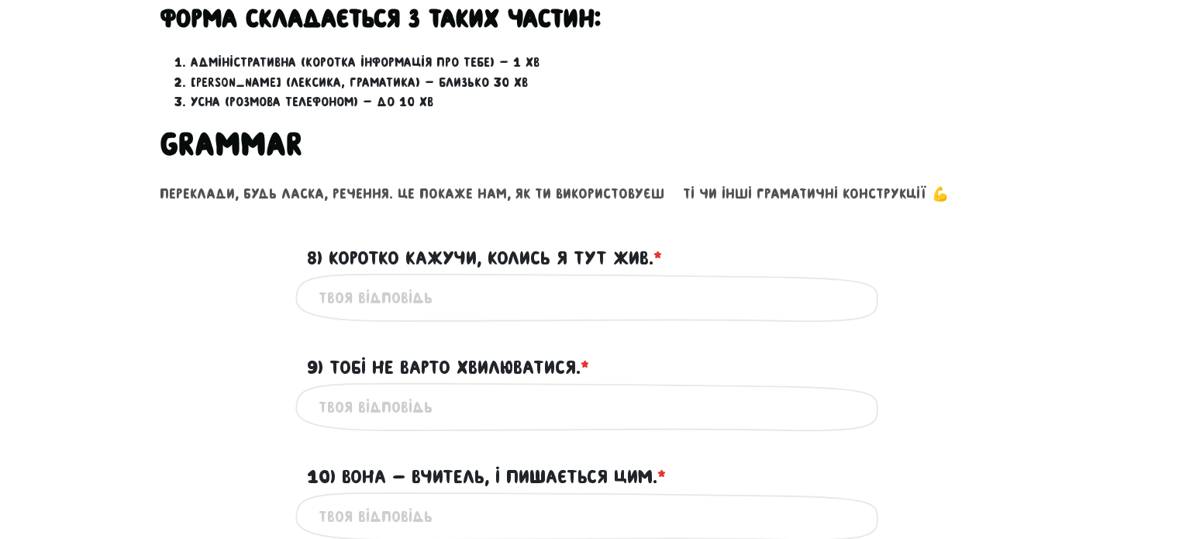
click at [575, 312] on input "8) Коротко кажучи, колись я тут жив. * ?" at bounding box center [590, 297] width 543 height 35
click at [574, 305] on input "8) Коротко кажучи, колись я тут жив. * ?" at bounding box center [590, 297] width 543 height 35
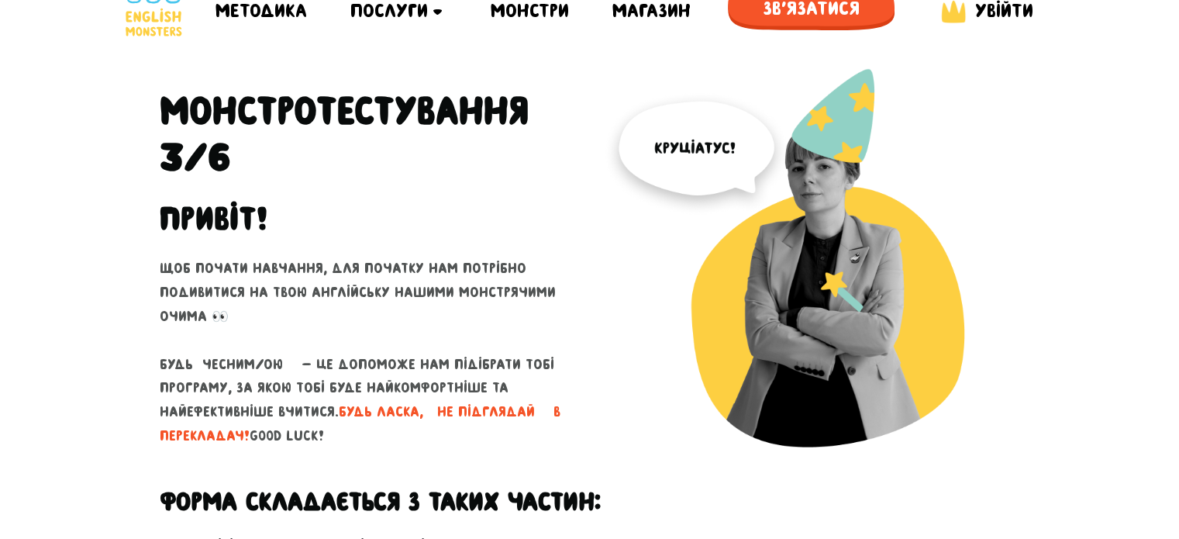
scroll to position [0, 0]
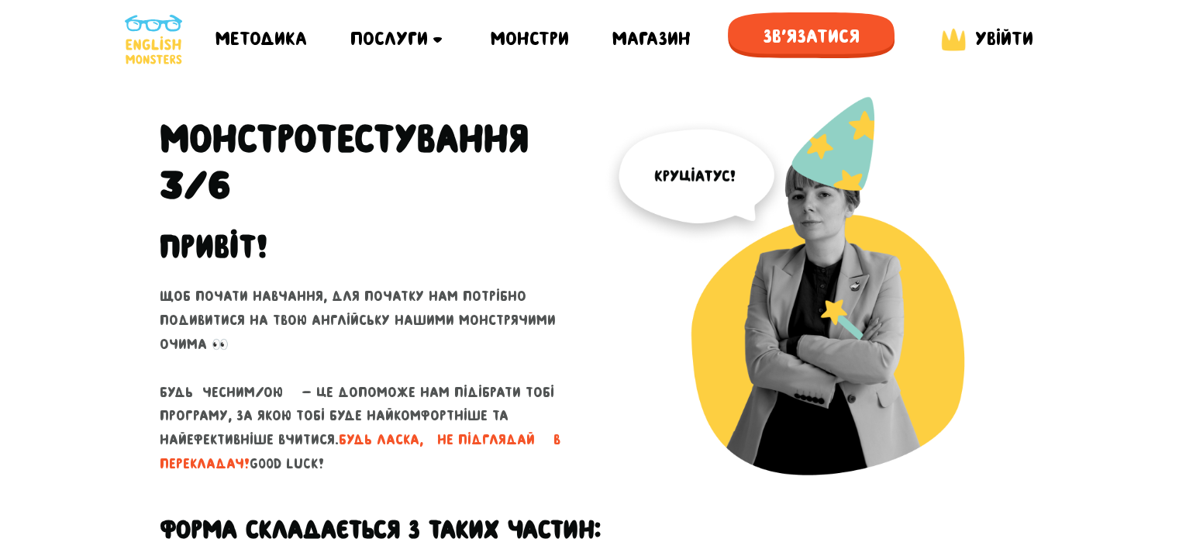
click at [723, 182] on img at bounding box center [810, 305] width 419 height 418
click at [805, 30] on span "Зв'язатися" at bounding box center [811, 36] width 167 height 48
click at [975, 39] on span "Увійти" at bounding box center [1004, 38] width 58 height 21
